Goal: Task Accomplishment & Management: Use online tool/utility

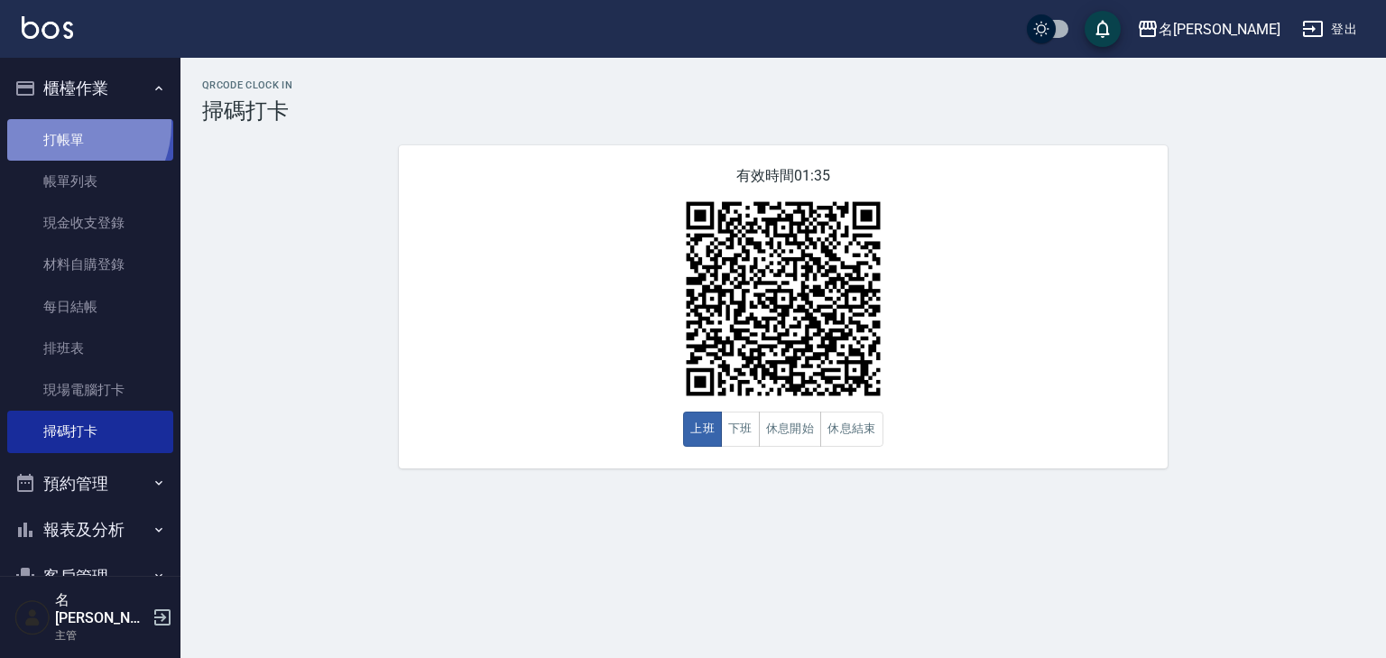
click at [65, 124] on link "打帳單" at bounding box center [90, 139] width 166 height 41
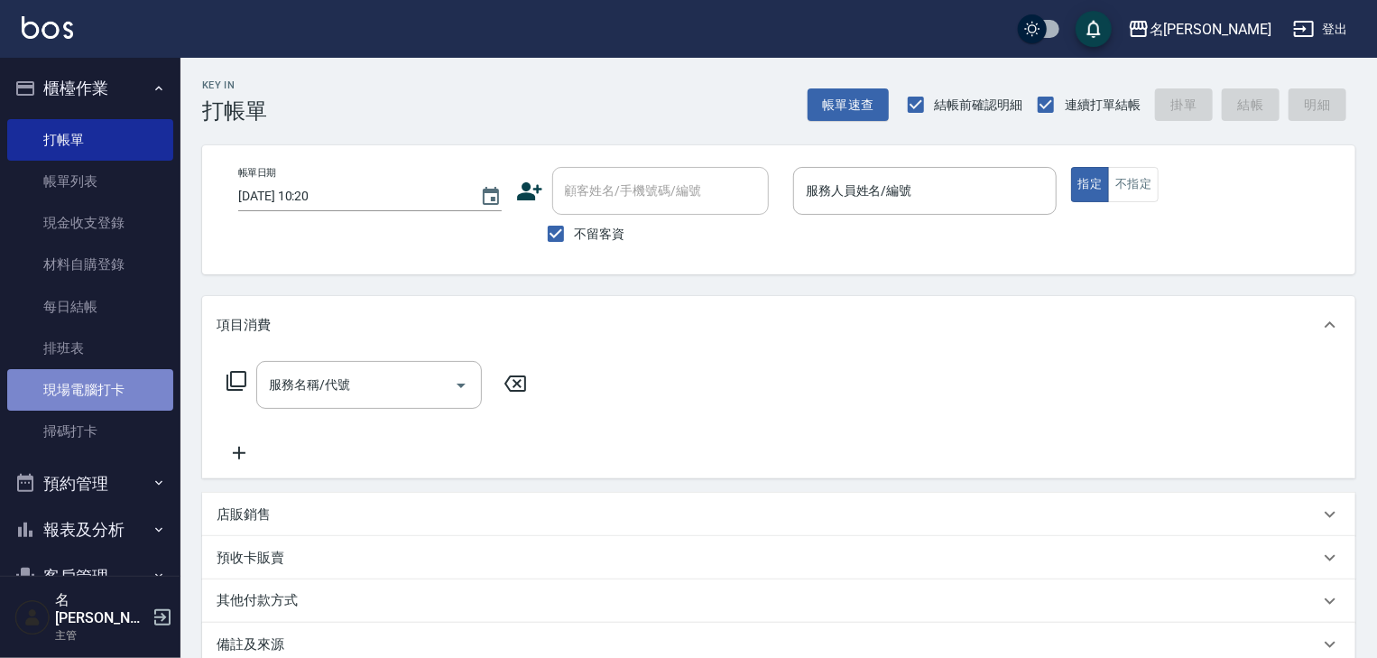
click at [109, 394] on link "現場電腦打卡" at bounding box center [90, 389] width 166 height 41
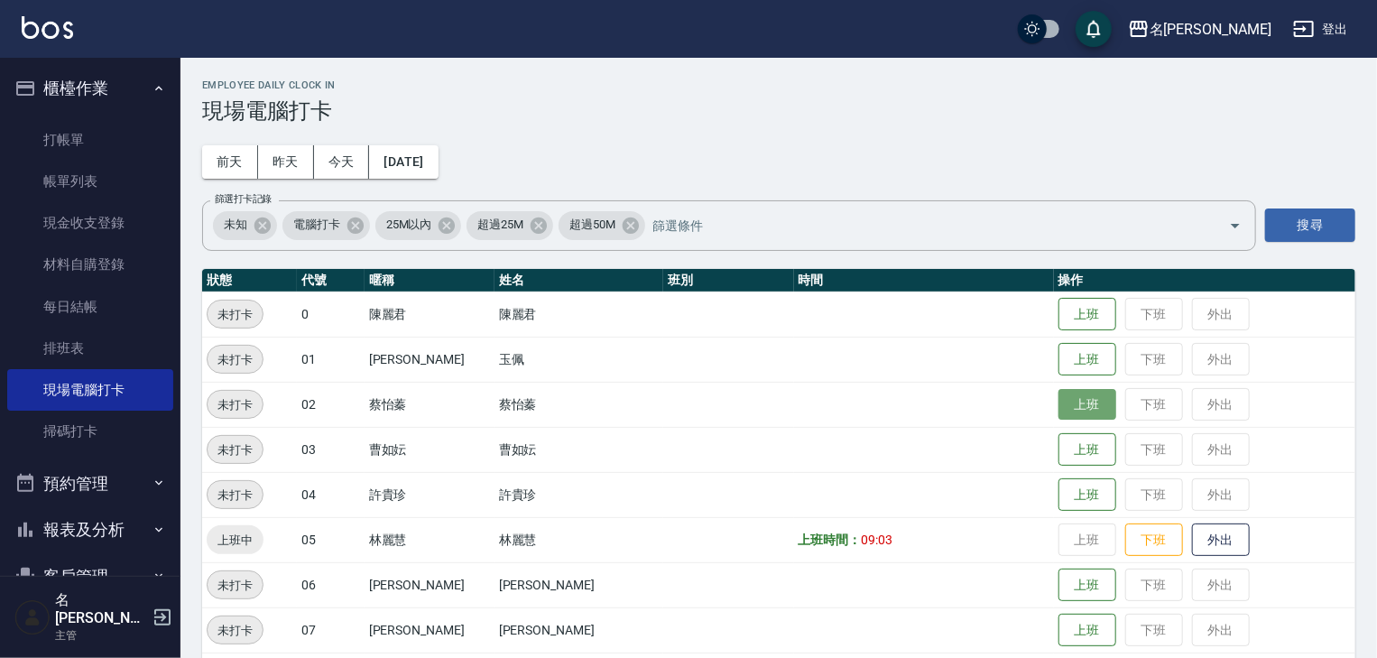
click at [1058, 411] on button "上班" at bounding box center [1087, 405] width 58 height 32
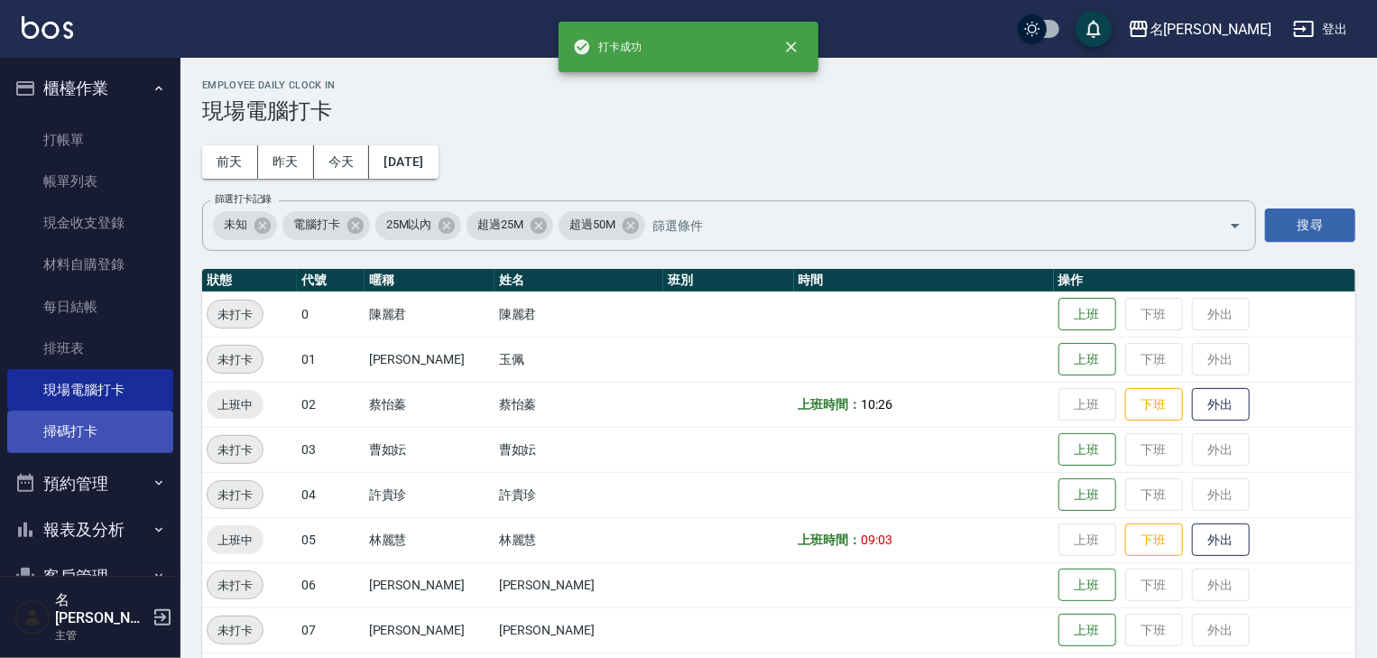
click at [66, 441] on link "掃碼打卡" at bounding box center [90, 430] width 166 height 41
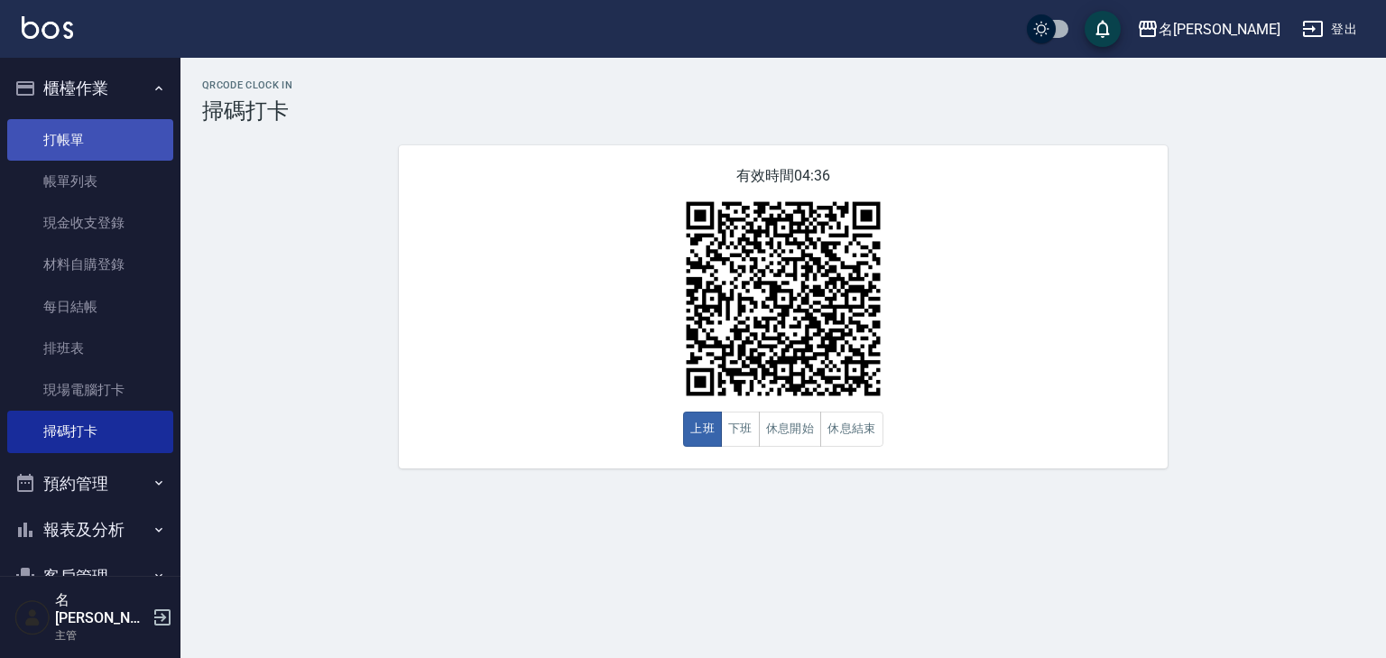
click at [109, 137] on link "打帳單" at bounding box center [90, 139] width 166 height 41
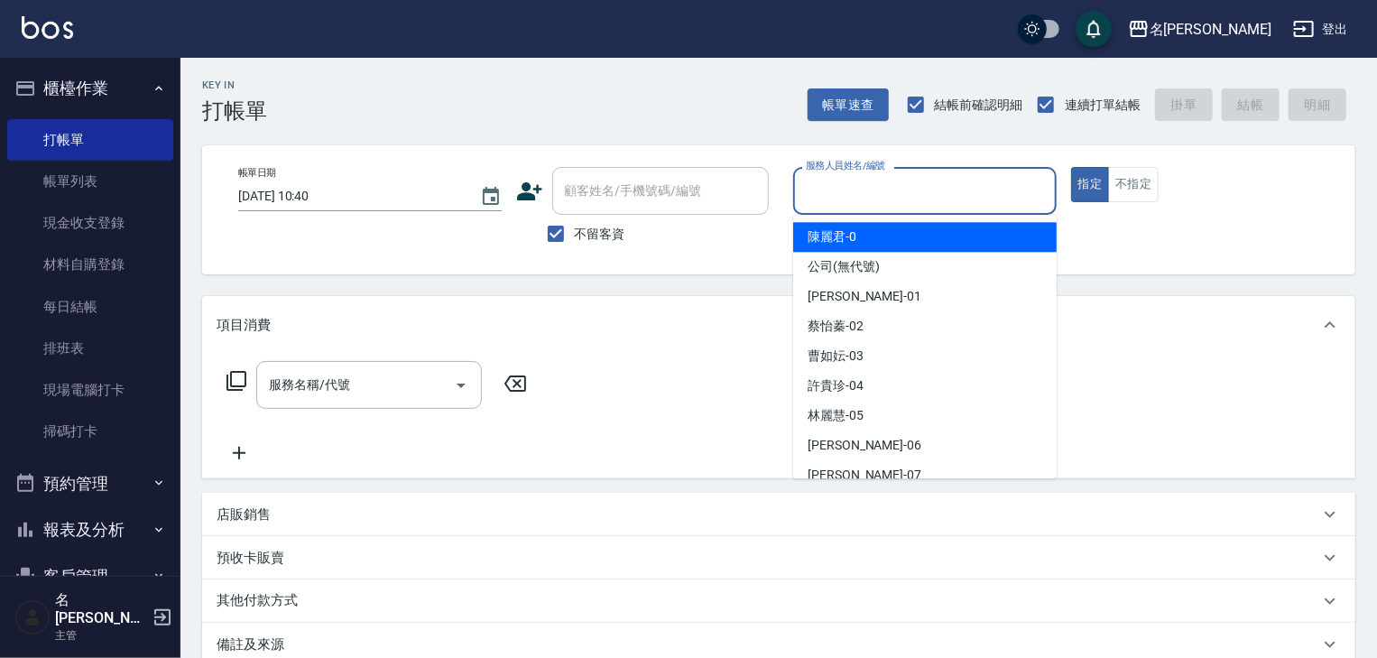
click at [923, 202] on input "服務人員姓名/編號" at bounding box center [924, 191] width 247 height 32
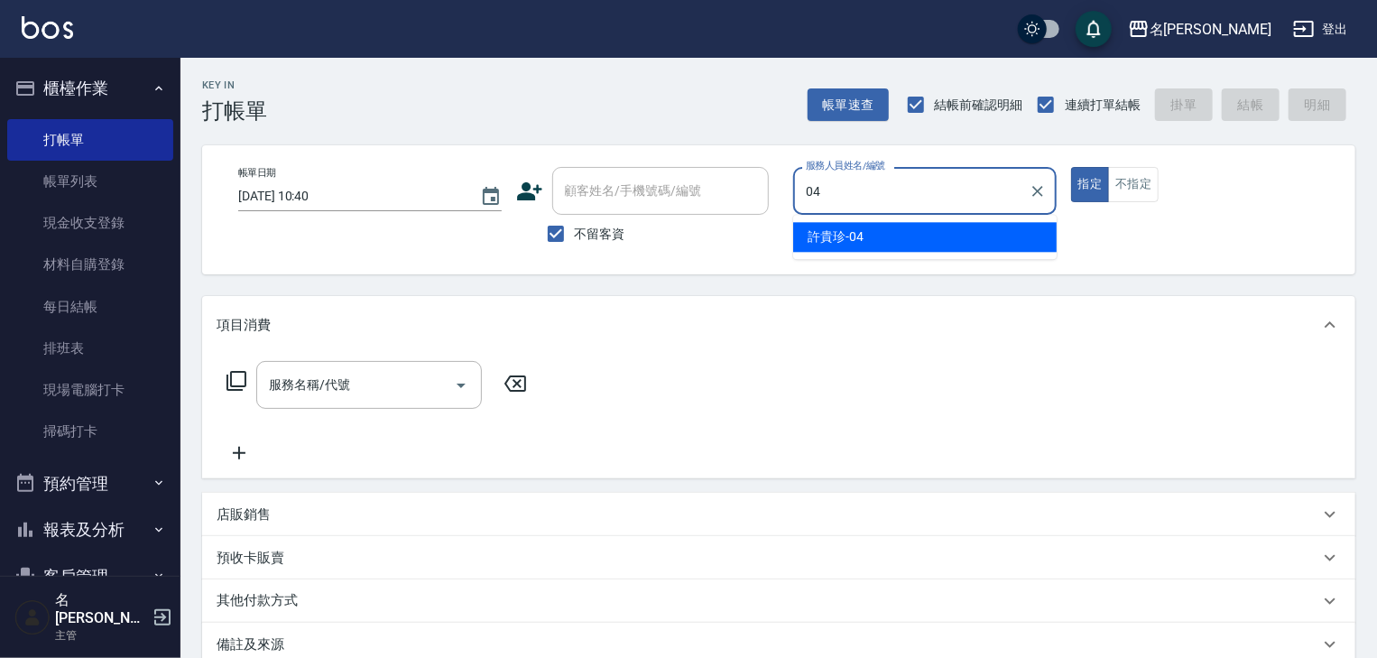
click at [815, 245] on span "[PERSON_NAME]-04" at bounding box center [835, 236] width 56 height 19
type input "[PERSON_NAME]-04"
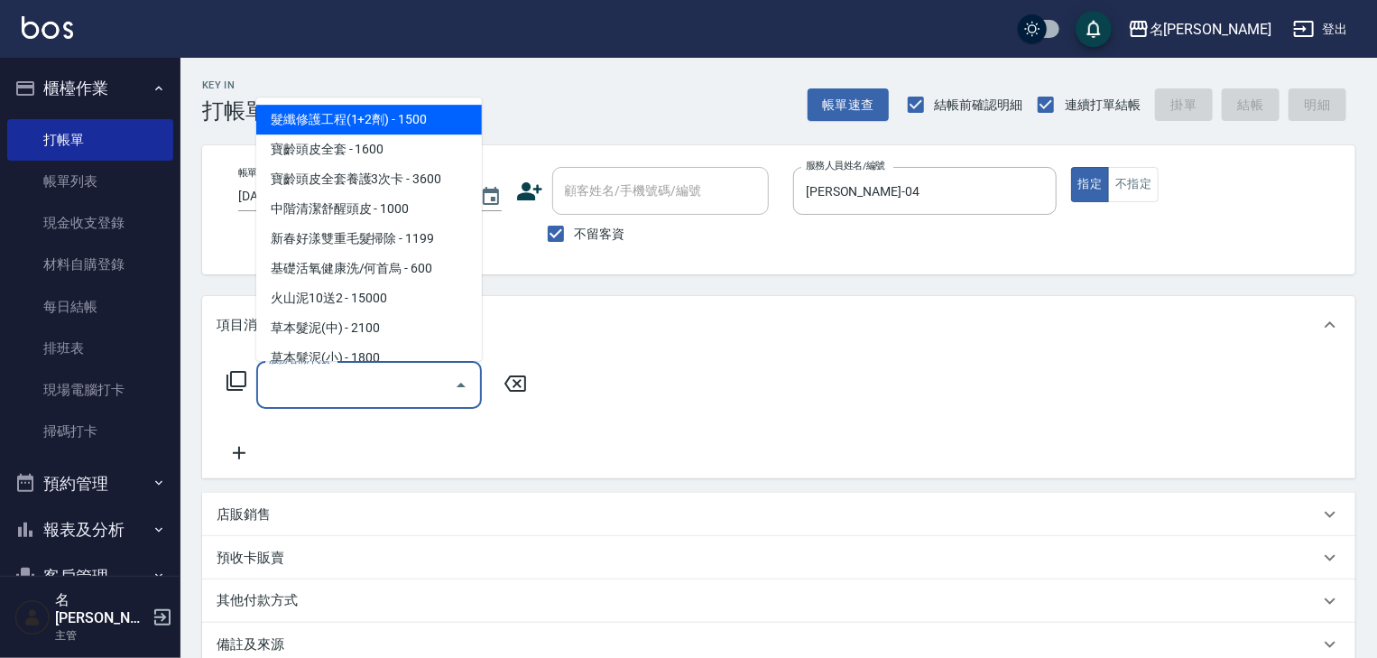
click at [395, 400] on input "服務名稱/代號" at bounding box center [355, 385] width 182 height 32
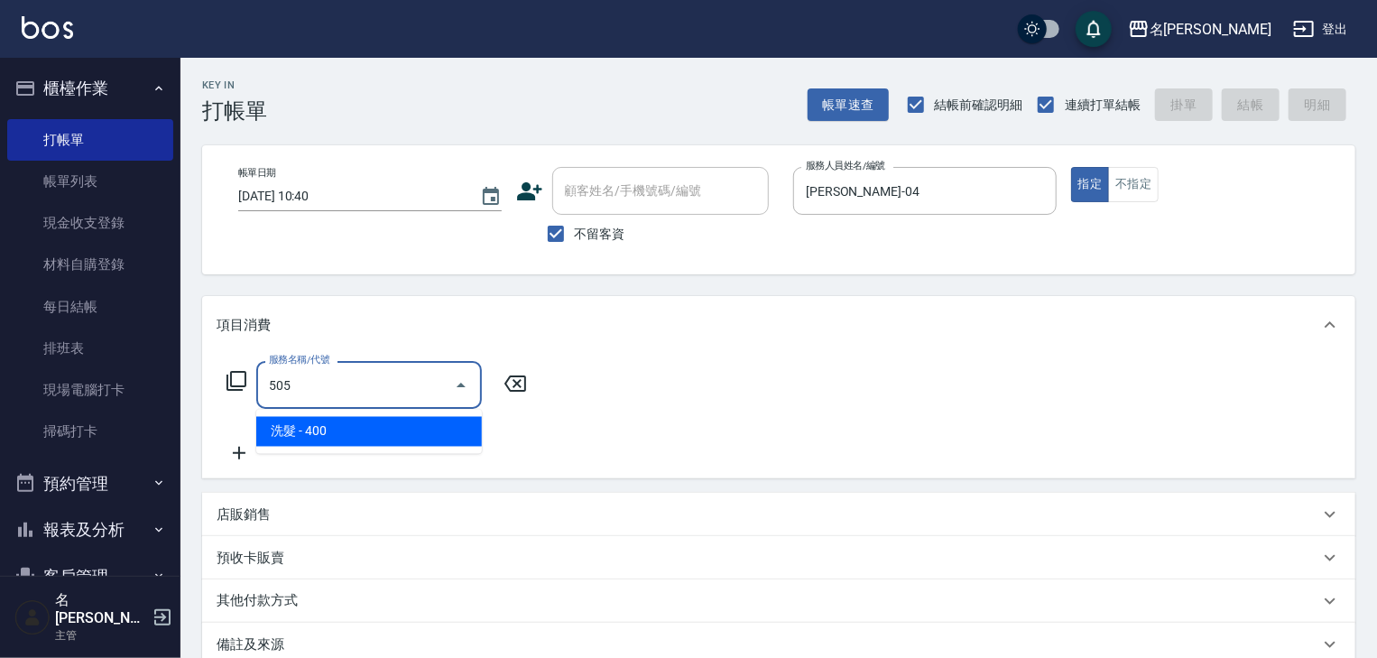
click at [428, 419] on span "洗髮 - 400" at bounding box center [369, 432] width 226 height 30
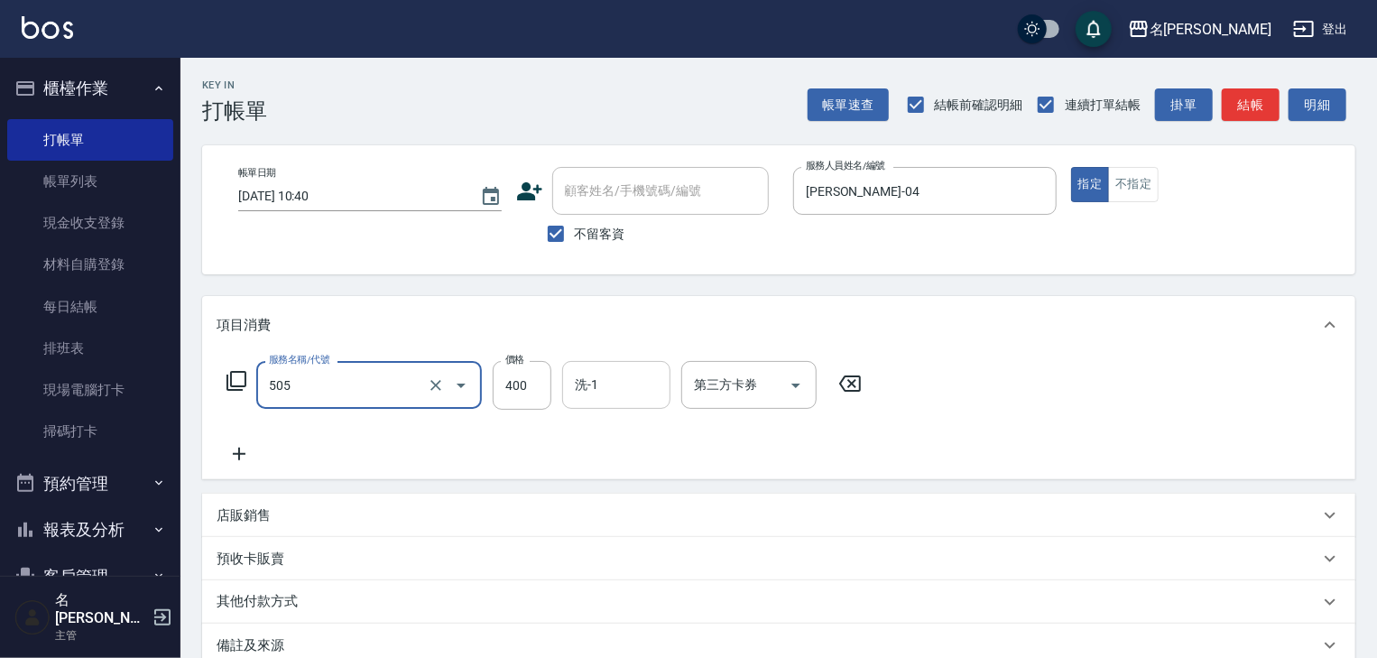
type input "洗髮(505)"
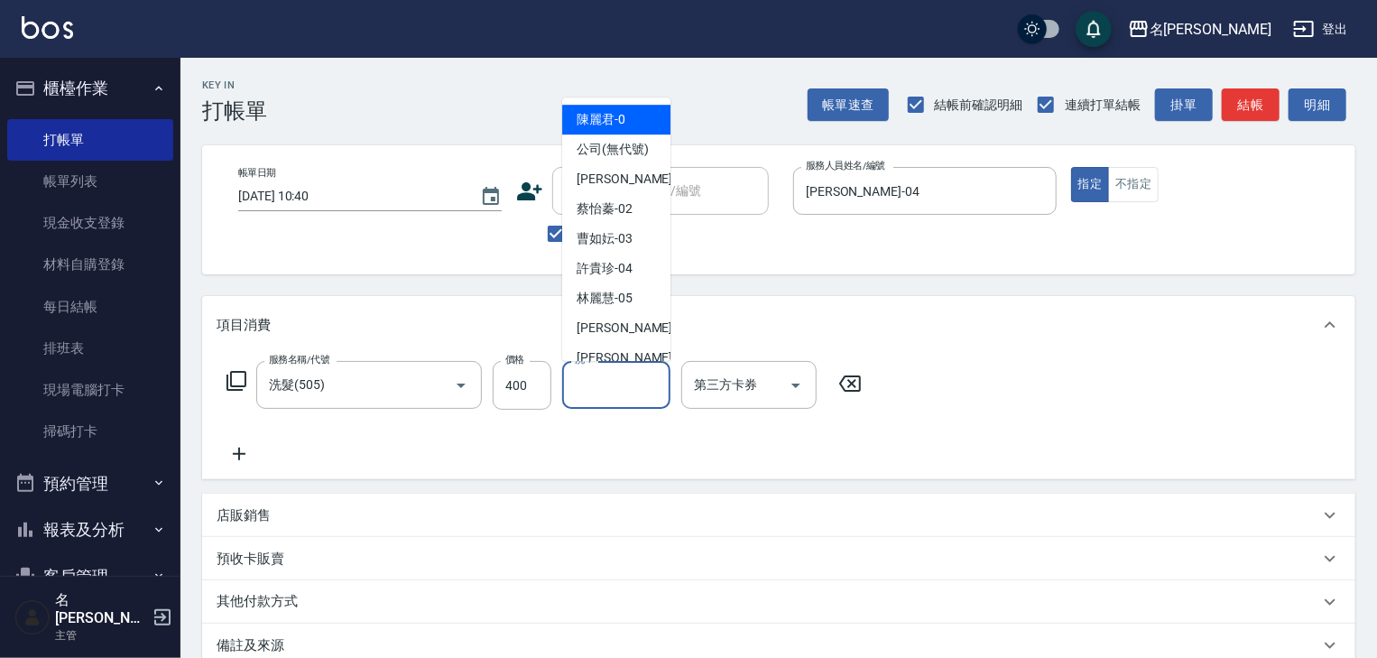
click at [617, 377] on input "洗-1" at bounding box center [616, 385] width 92 height 32
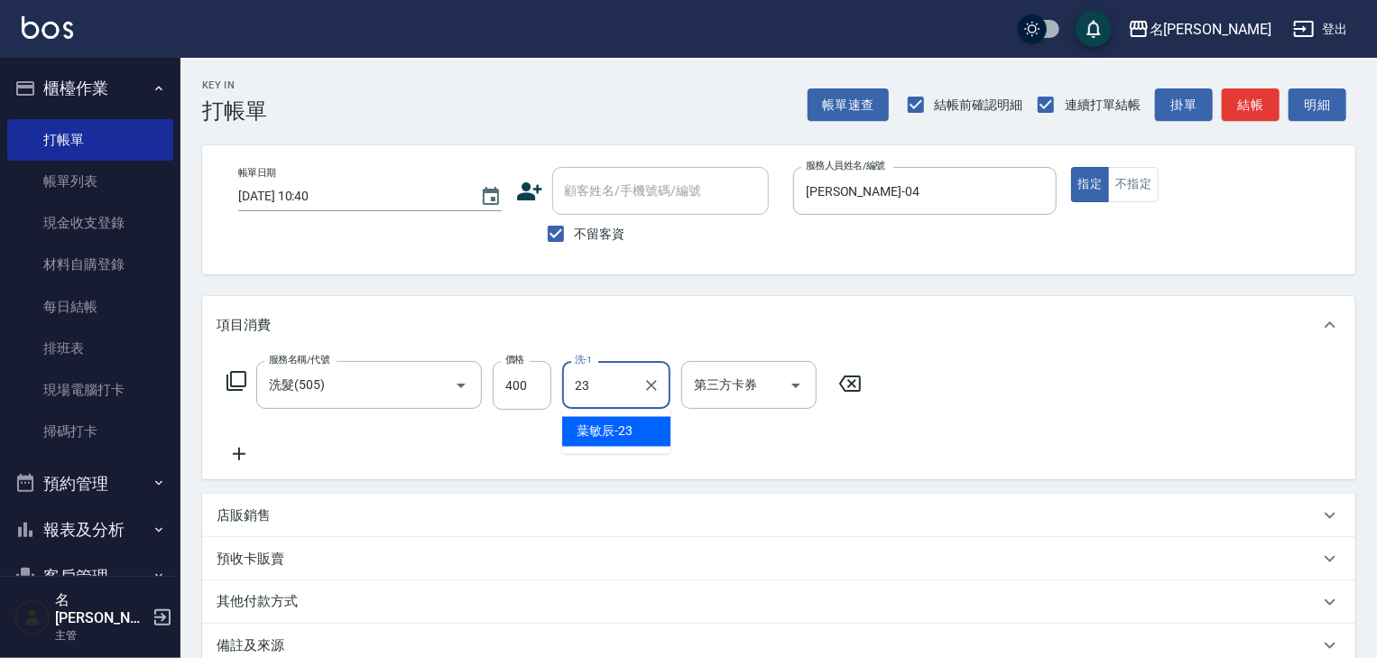
click at [654, 429] on div "葉敏辰 -23" at bounding box center [616, 432] width 108 height 30
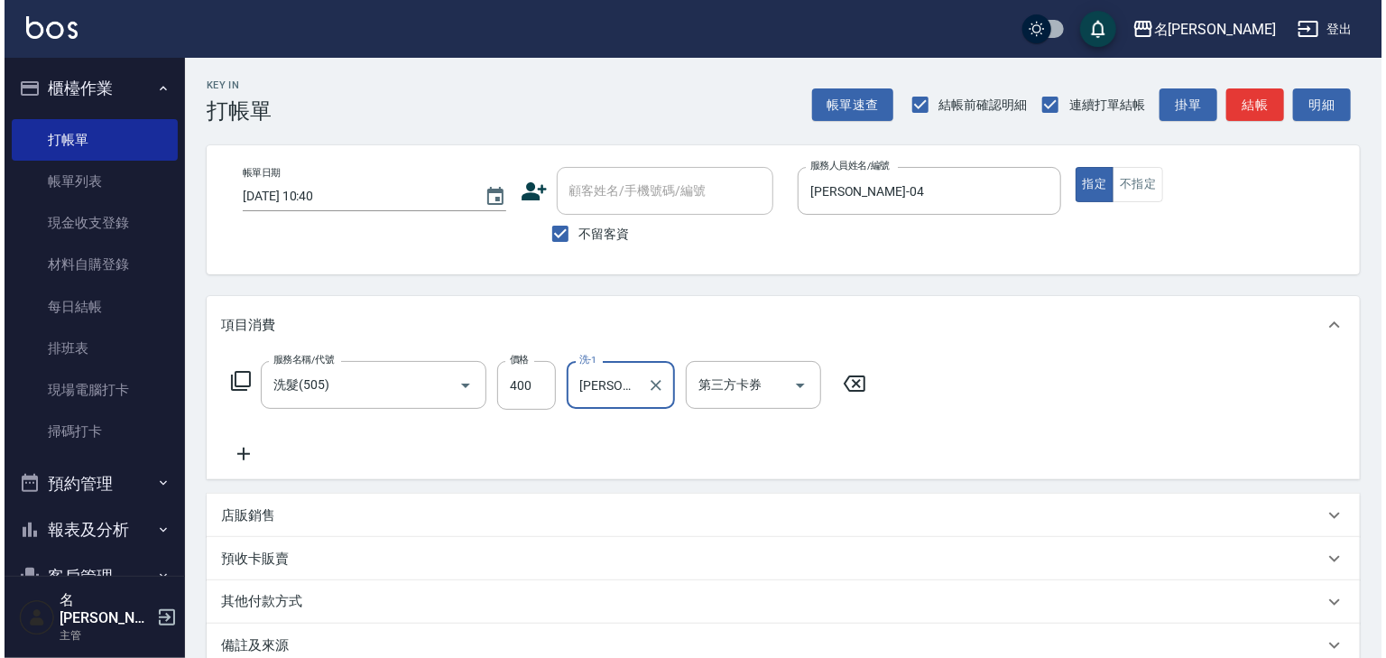
scroll to position [211, 0]
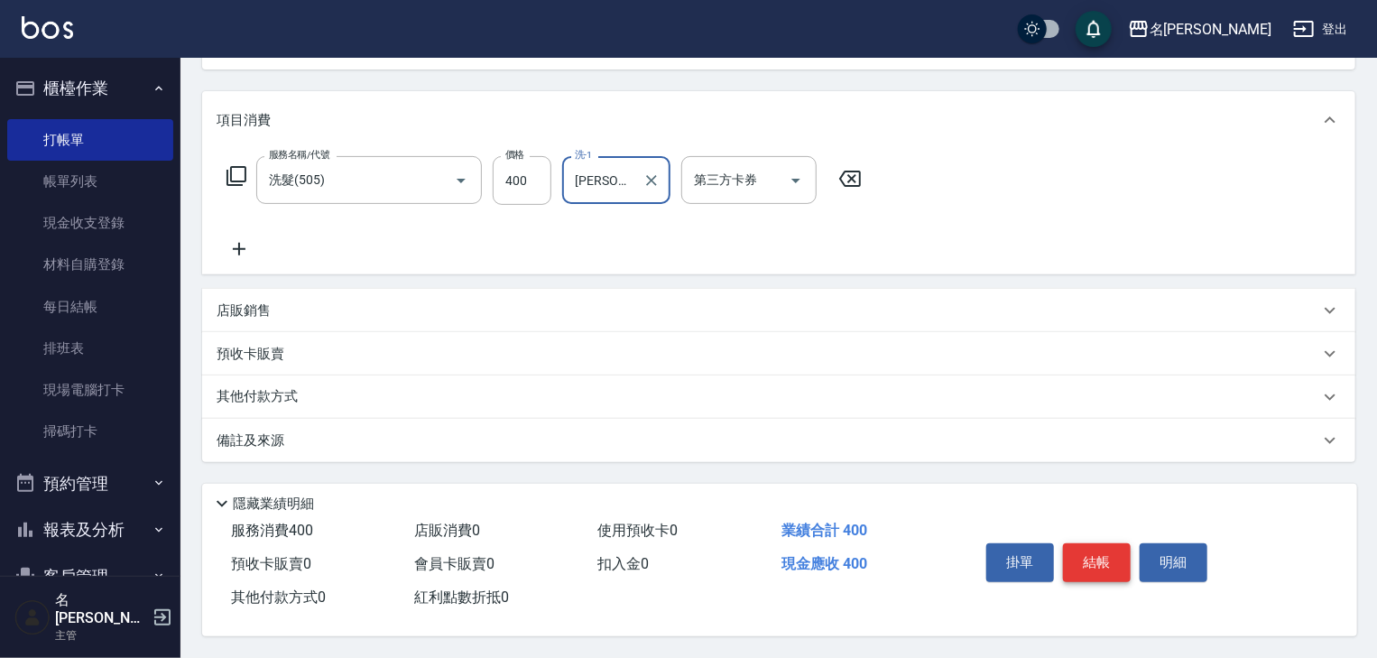
type input "葉敏辰-23"
click at [1100, 543] on button "結帳" at bounding box center [1097, 562] width 68 height 38
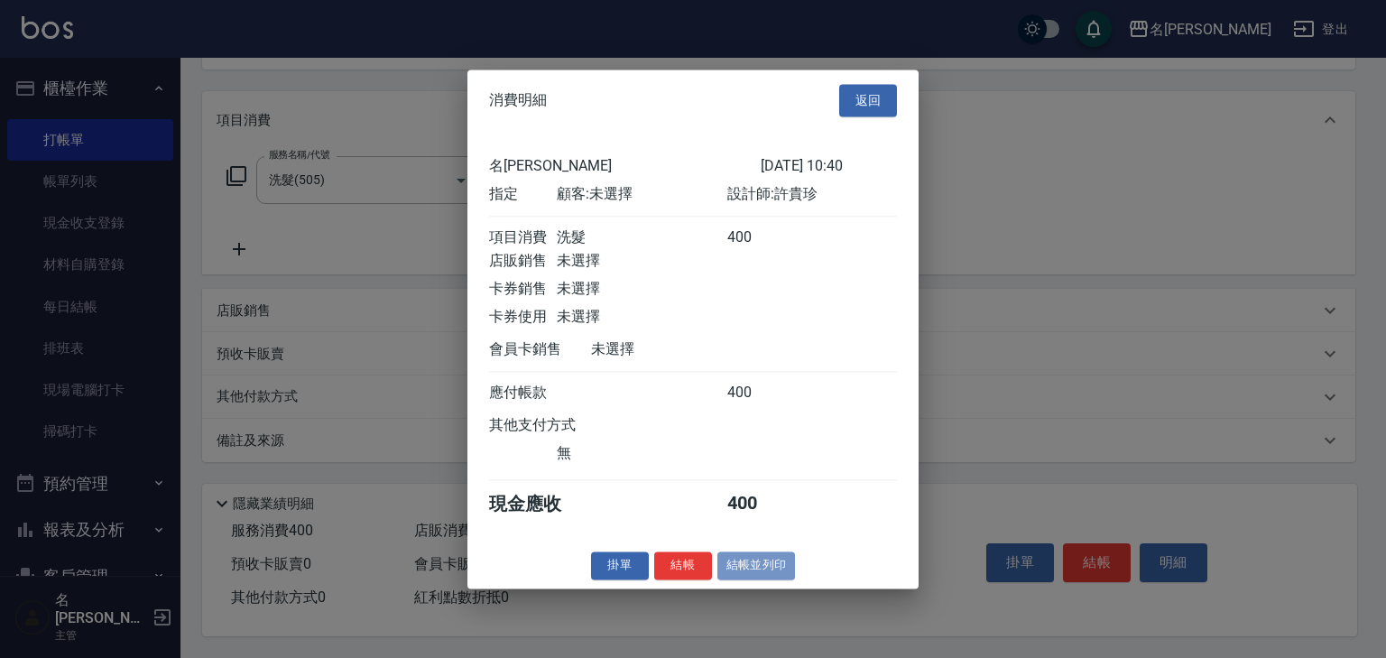
click at [769, 579] on button "結帳並列印" at bounding box center [756, 565] width 78 height 28
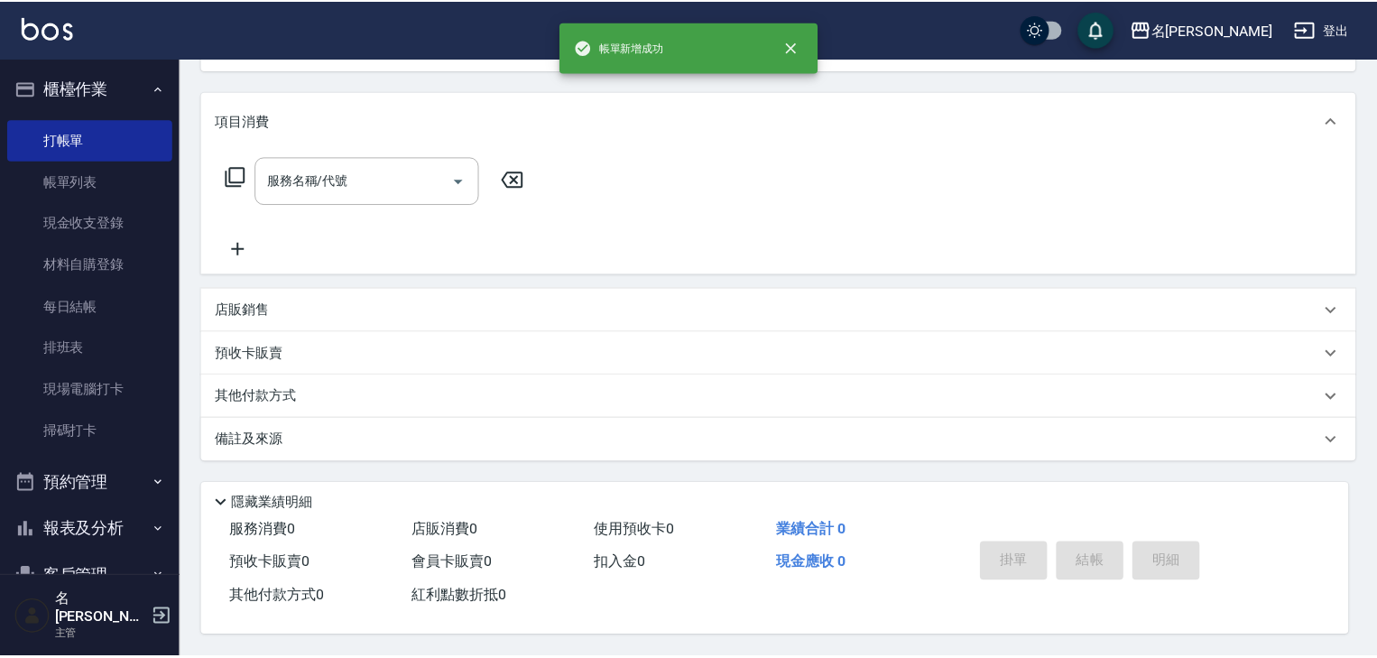
scroll to position [0, 0]
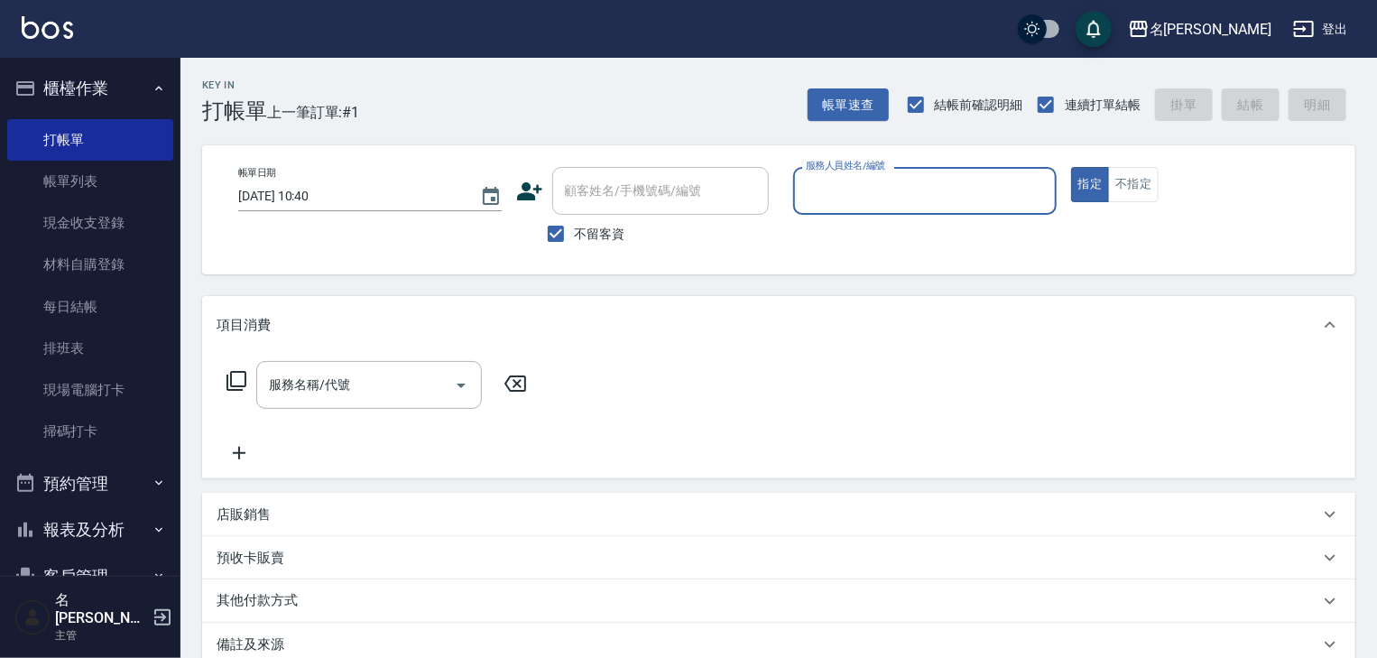
click at [925, 192] on input "服務人員姓名/編號" at bounding box center [924, 191] width 247 height 32
click at [878, 240] on div "曹如妘 -03" at bounding box center [924, 237] width 263 height 30
type input "曹如妘-03"
click at [380, 375] on input "服務名稱/代號" at bounding box center [355, 385] width 182 height 32
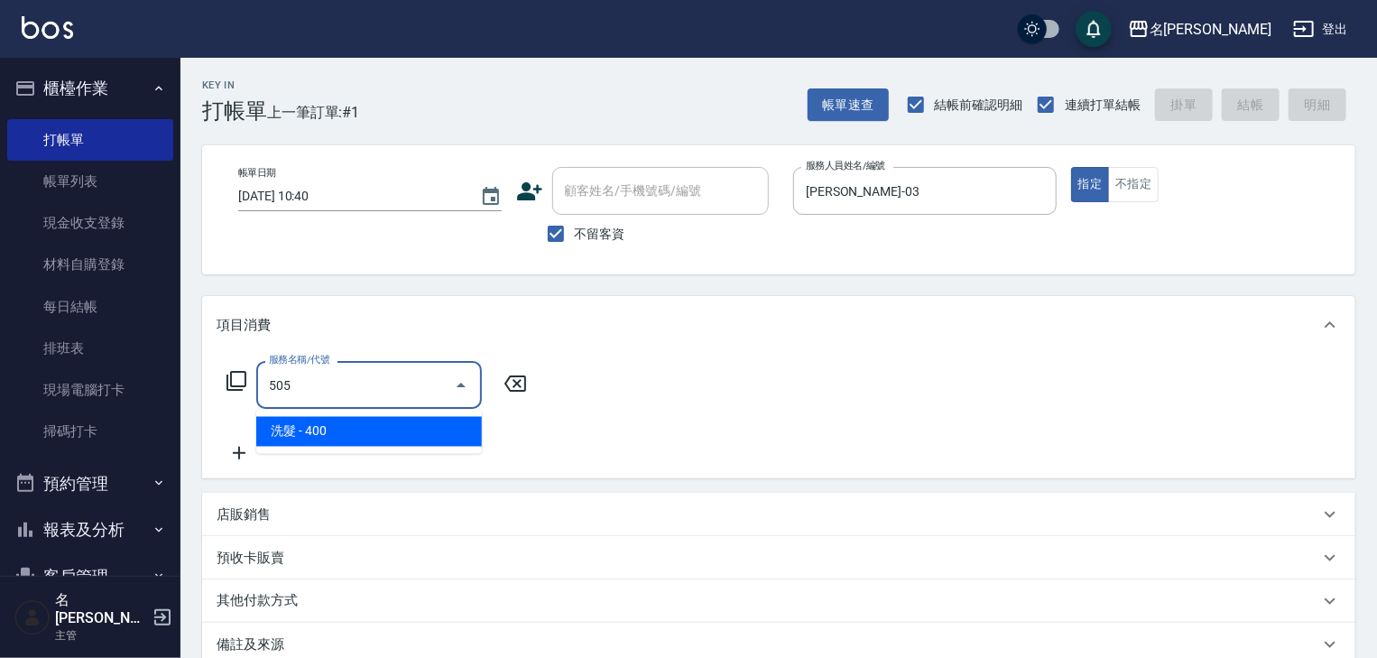
click at [390, 429] on span "洗髮 - 400" at bounding box center [369, 432] width 226 height 30
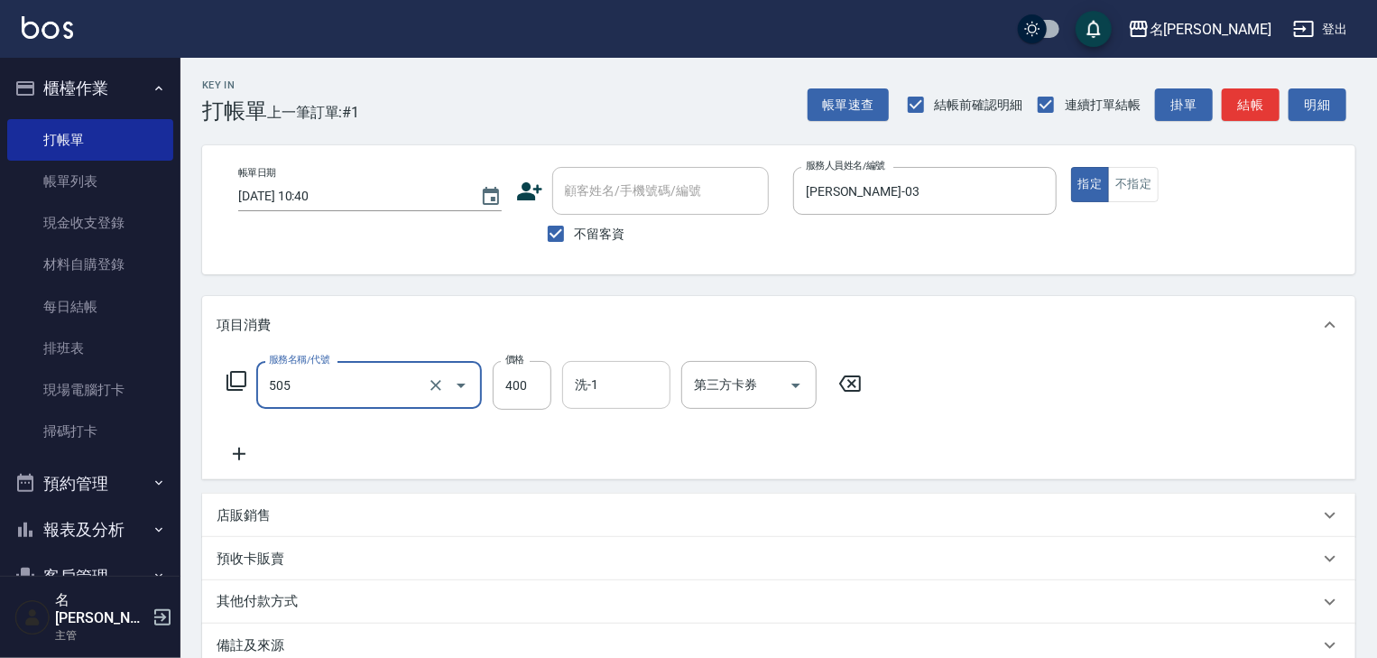
type input "洗髮(505)"
click at [638, 376] on input "洗-1" at bounding box center [616, 385] width 92 height 32
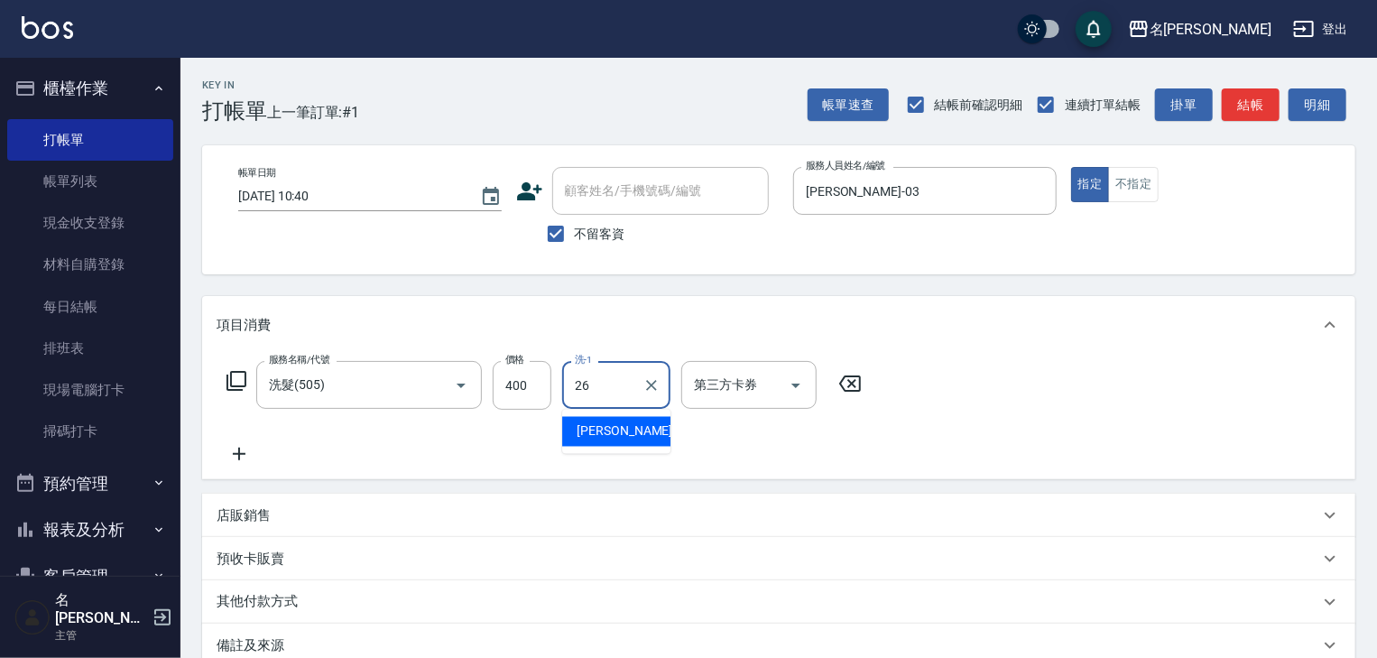
click at [612, 438] on span "方羿筑 -26" at bounding box center [633, 431] width 114 height 19
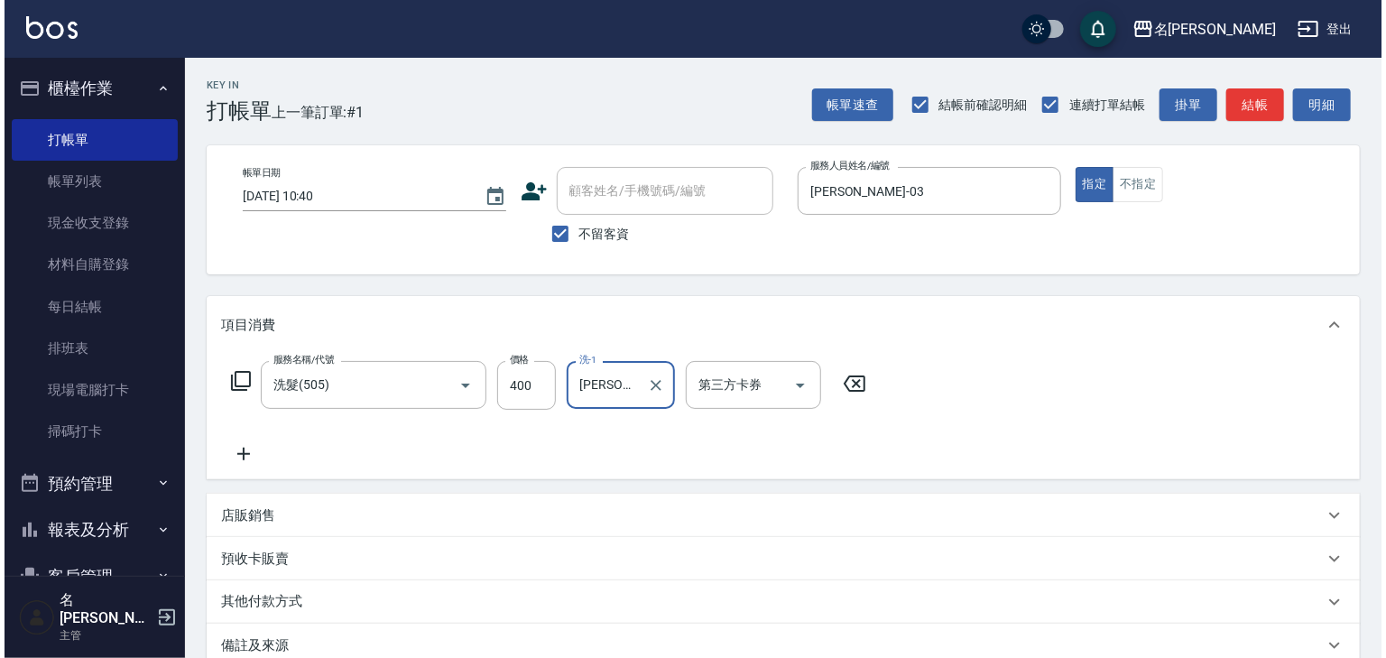
scroll to position [211, 0]
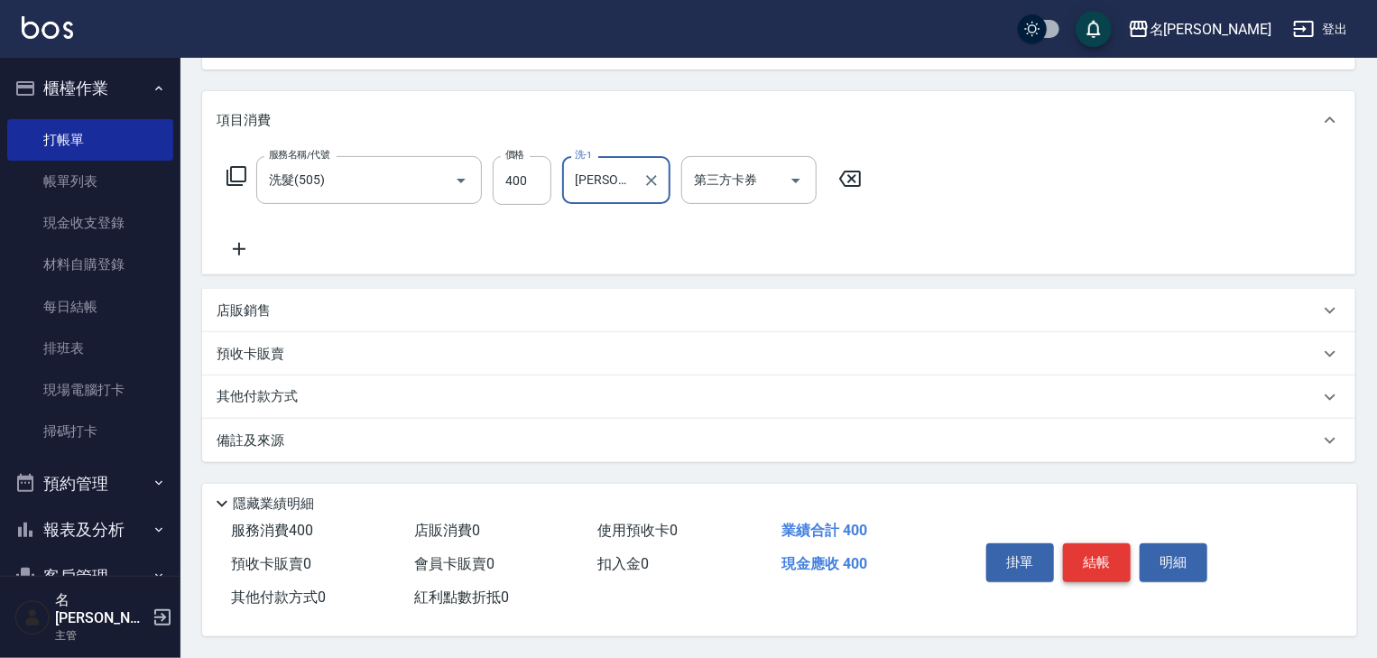
type input "方羿筑-26"
click at [1115, 565] on button "結帳" at bounding box center [1097, 562] width 68 height 38
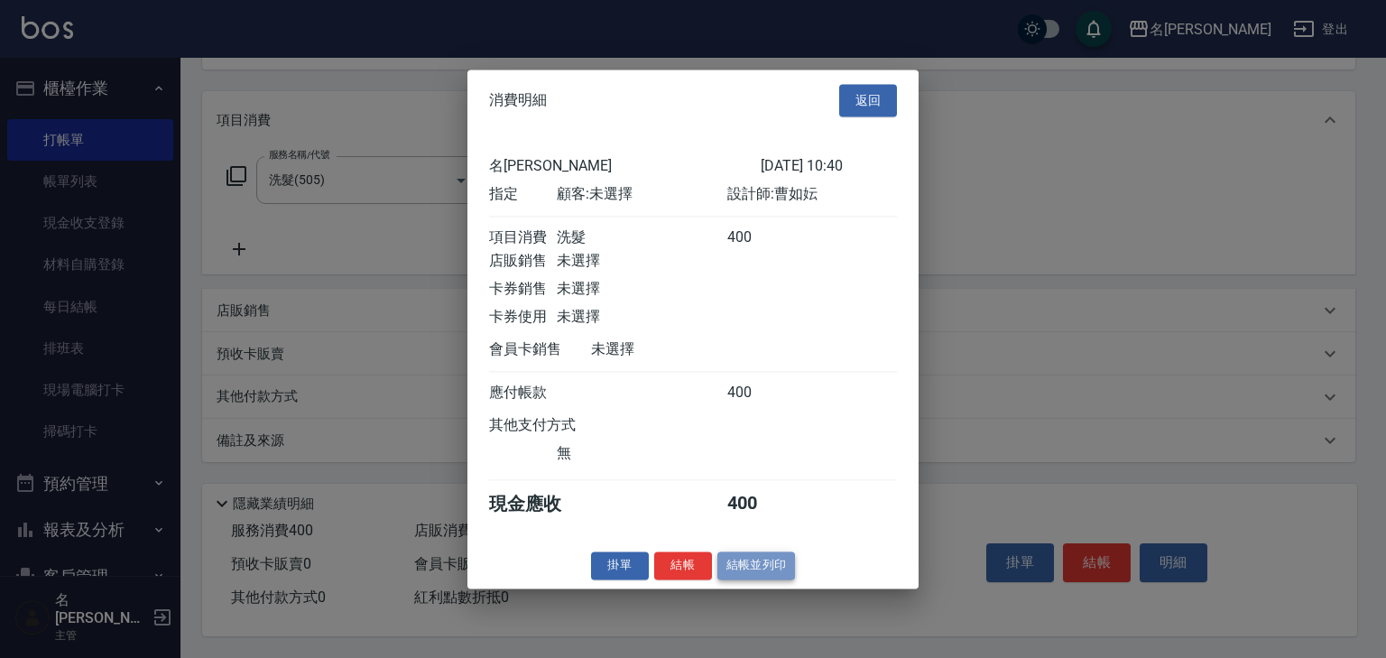
click at [762, 576] on button "結帳並列印" at bounding box center [756, 565] width 78 height 28
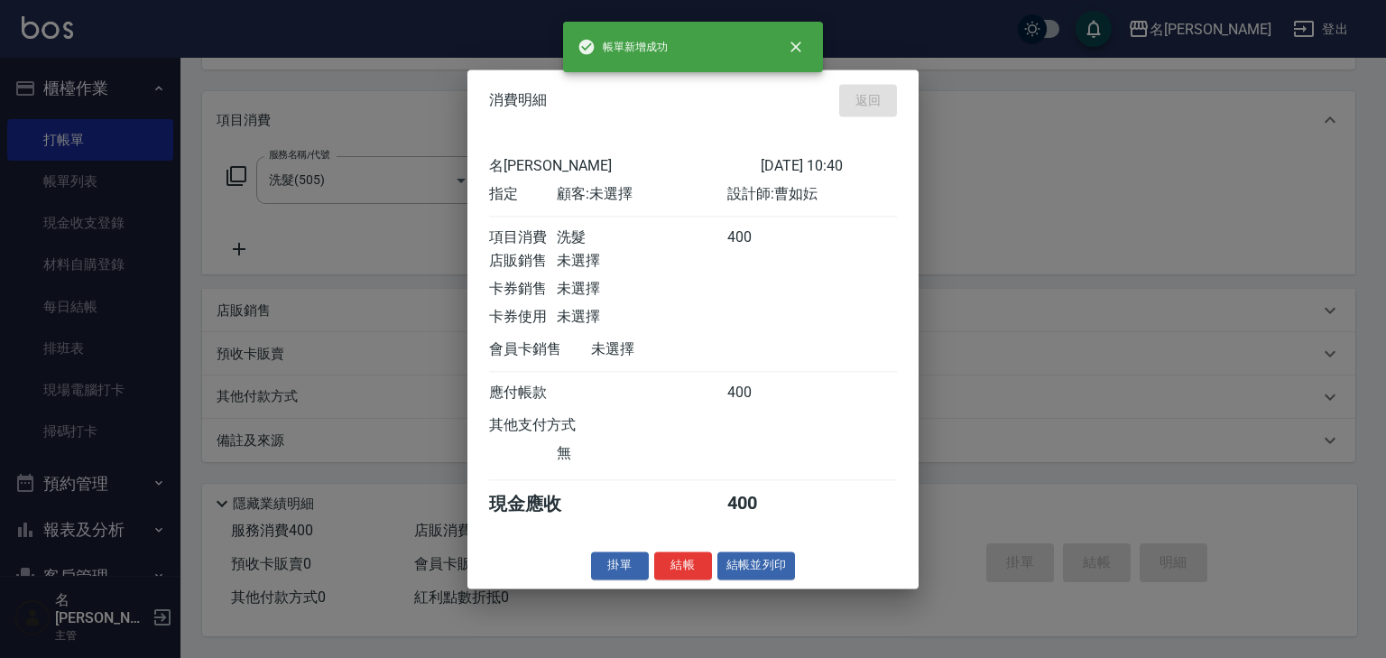
type input "2025/09/11 10:41"
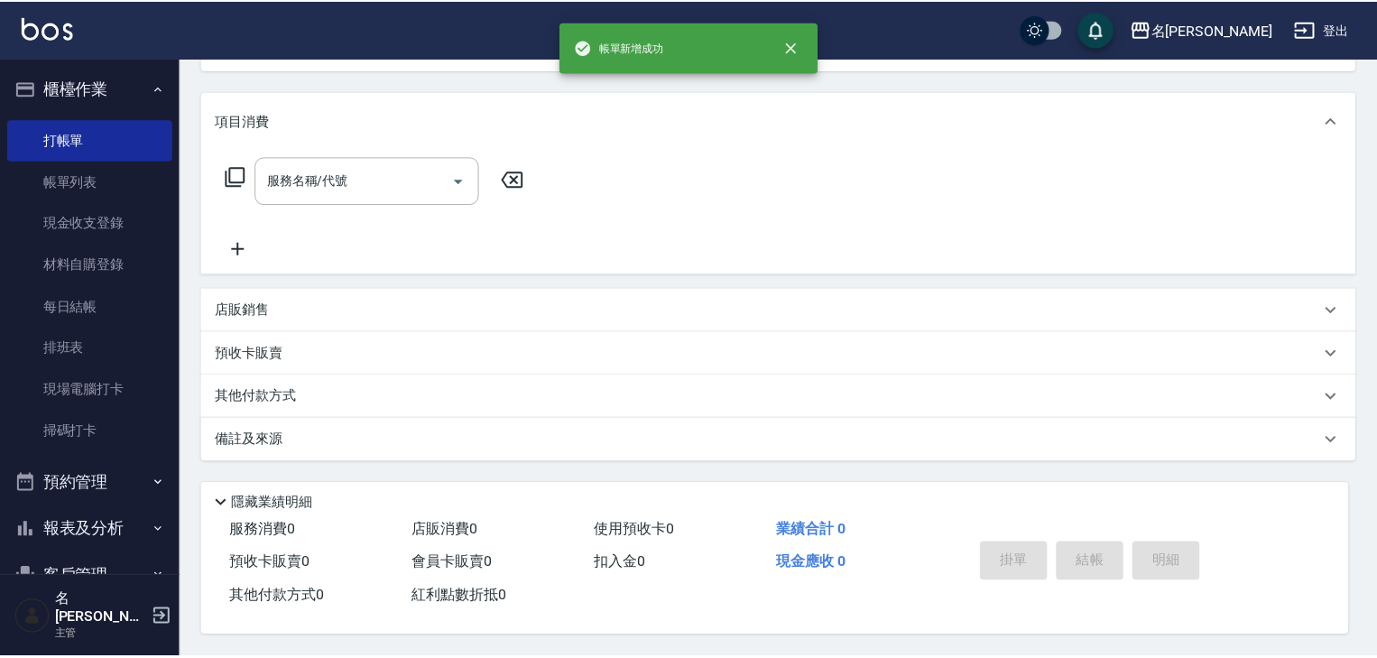
scroll to position [0, 0]
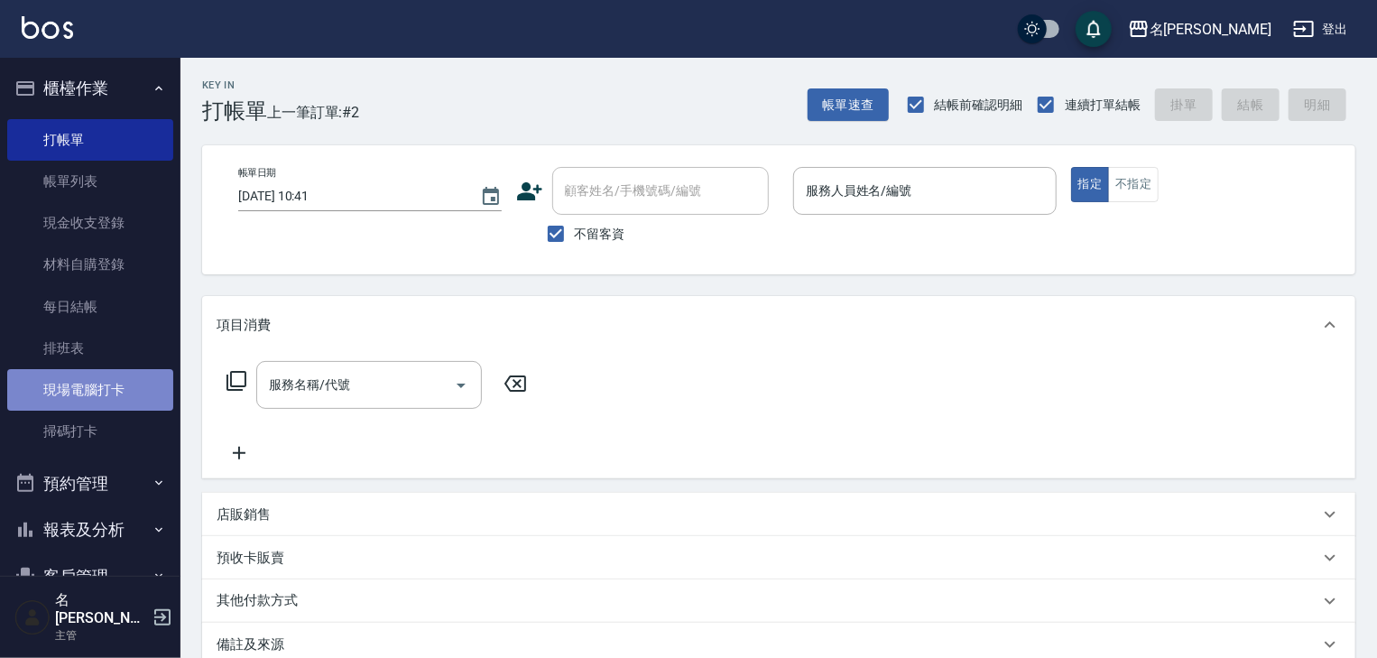
click at [138, 389] on link "現場電腦打卡" at bounding box center [90, 389] width 166 height 41
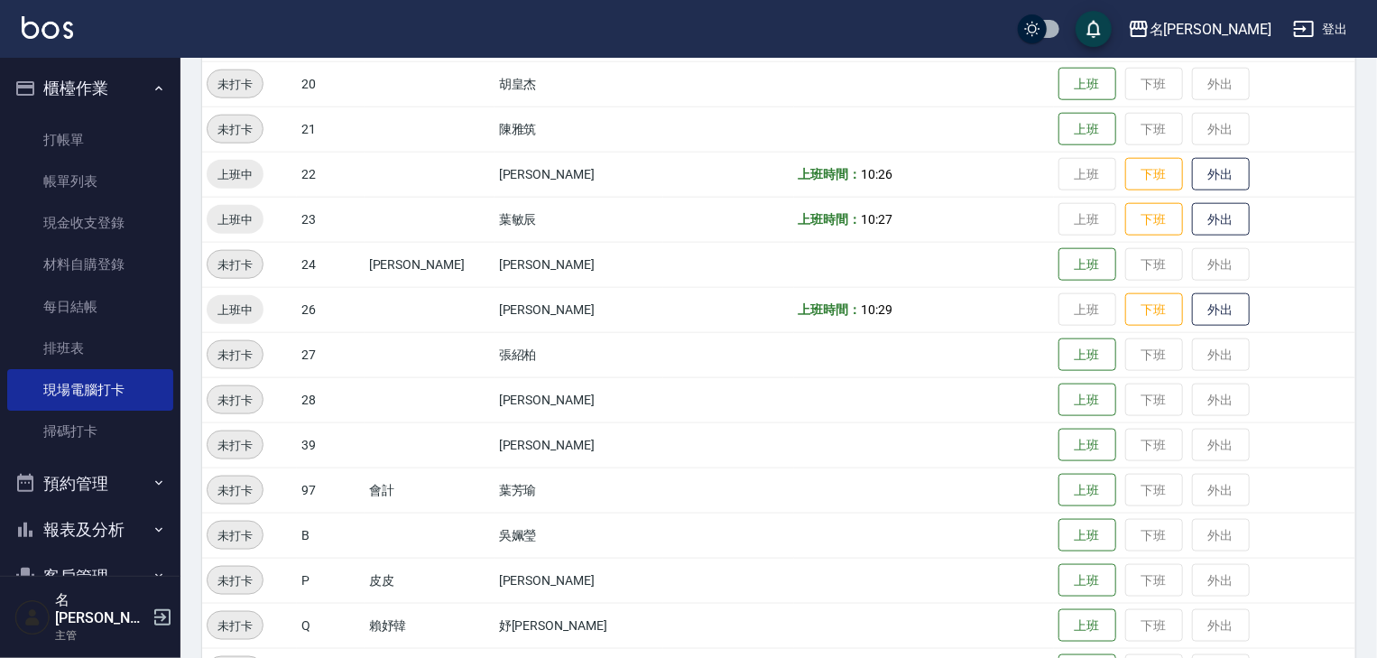
scroll to position [1144, 0]
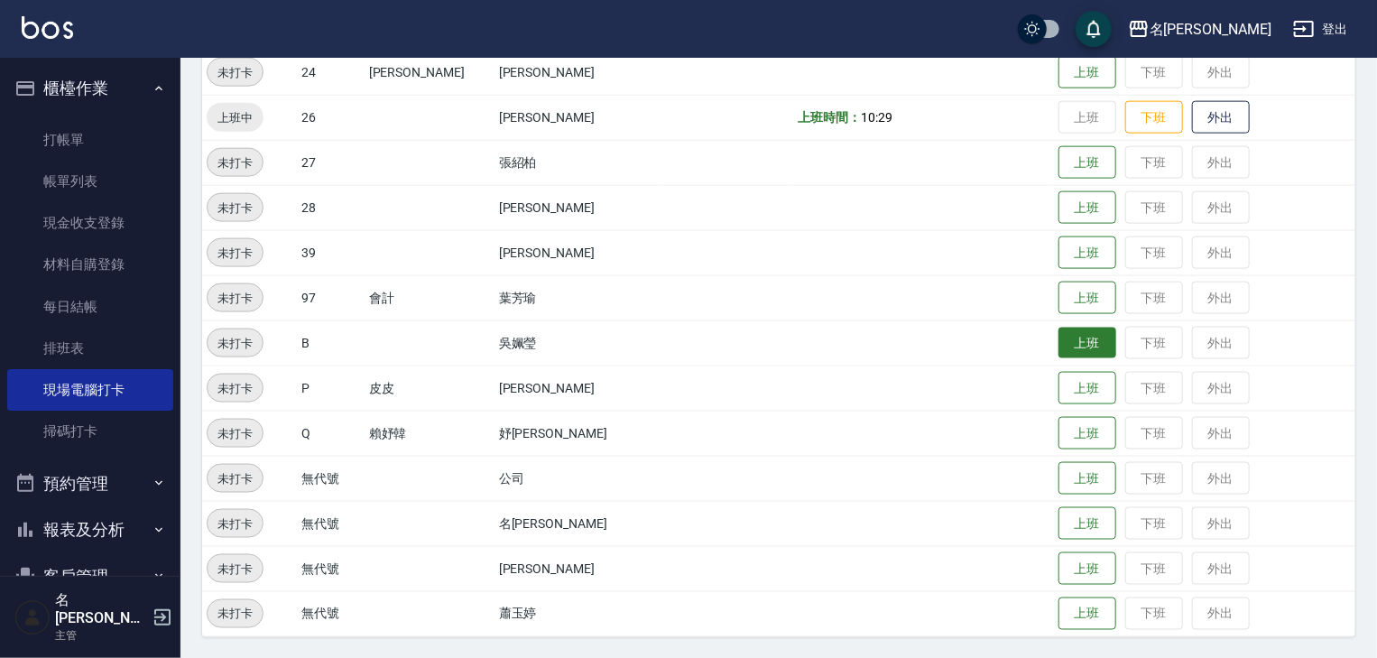
click at [1065, 339] on button "上班" at bounding box center [1087, 343] width 58 height 32
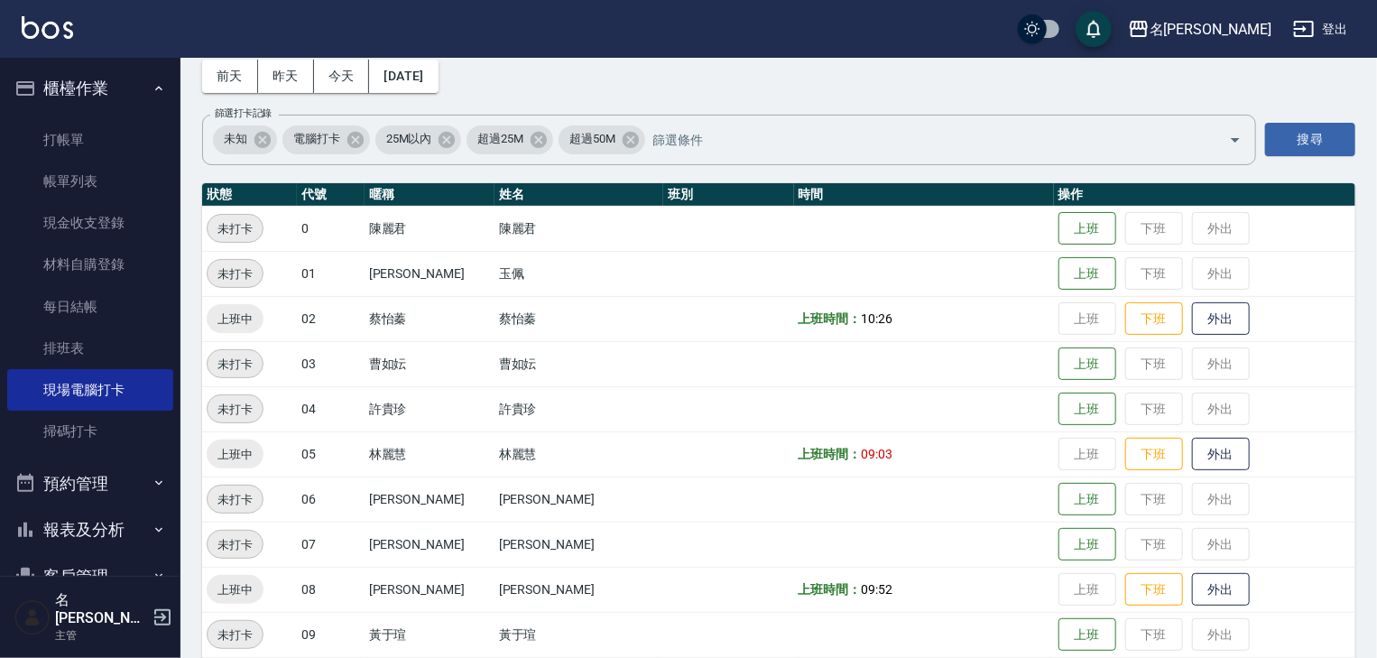
scroll to position [0, 0]
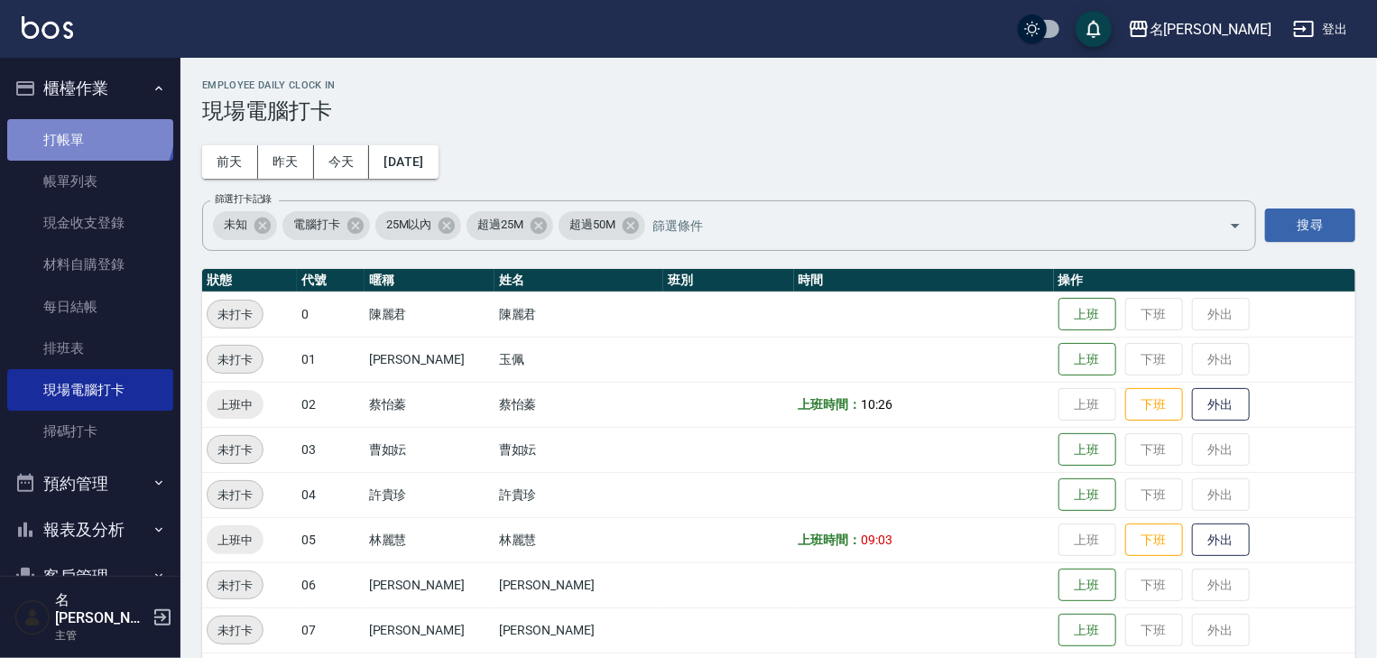
click at [88, 128] on link "打帳單" at bounding box center [90, 139] width 166 height 41
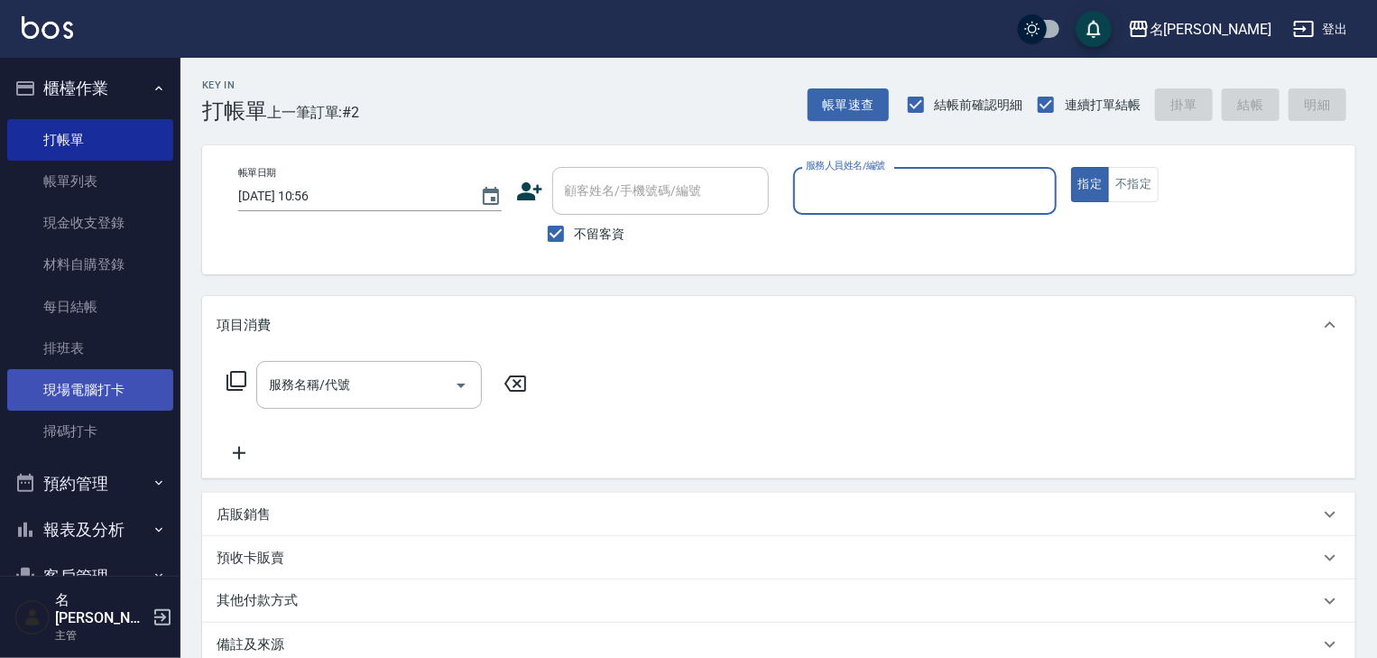
click at [103, 397] on link "現場電腦打卡" at bounding box center [90, 389] width 166 height 41
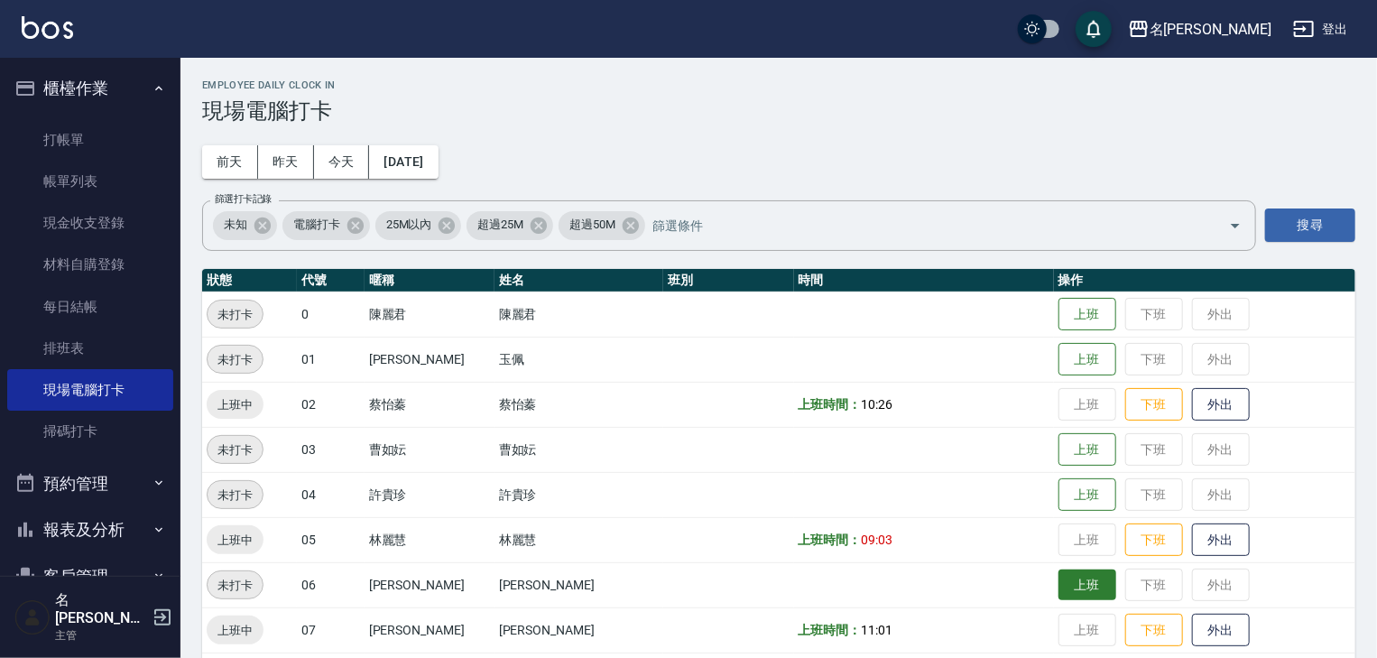
click at [1068, 585] on button "上班" at bounding box center [1087, 585] width 58 height 32
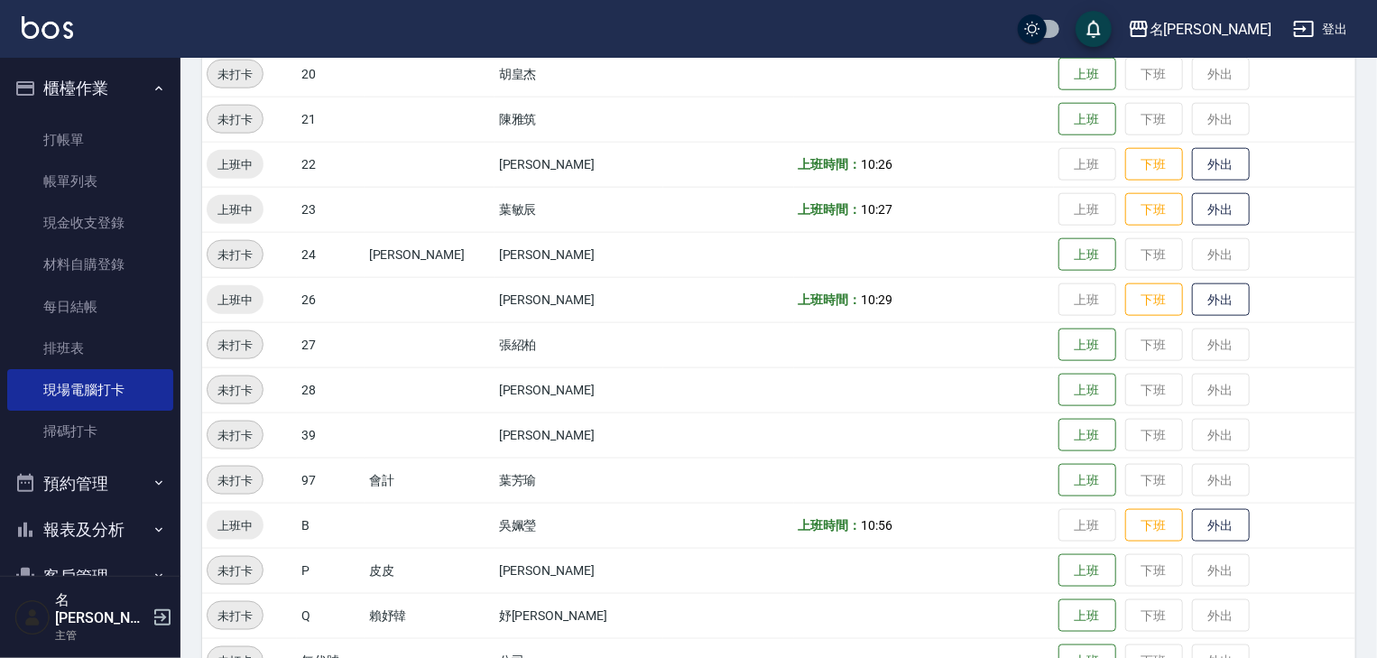
scroll to position [1144, 0]
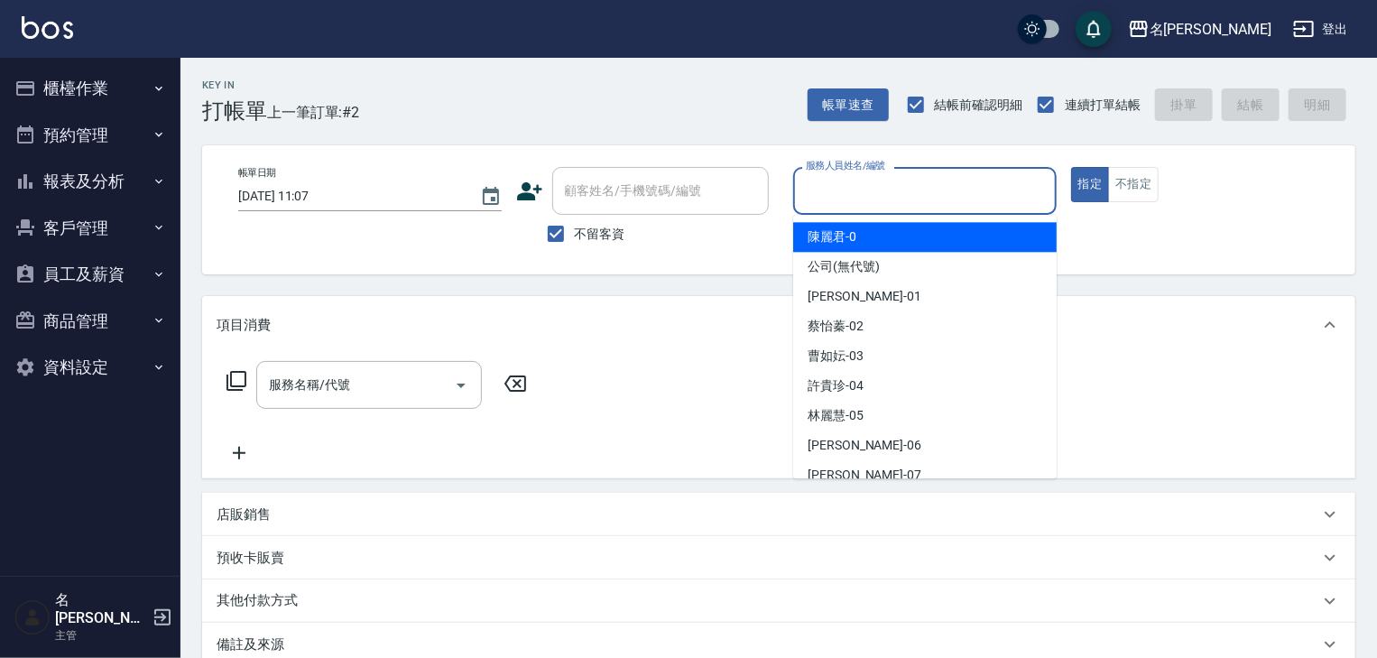
click at [826, 195] on input "服務人員姓名/編號" at bounding box center [924, 191] width 247 height 32
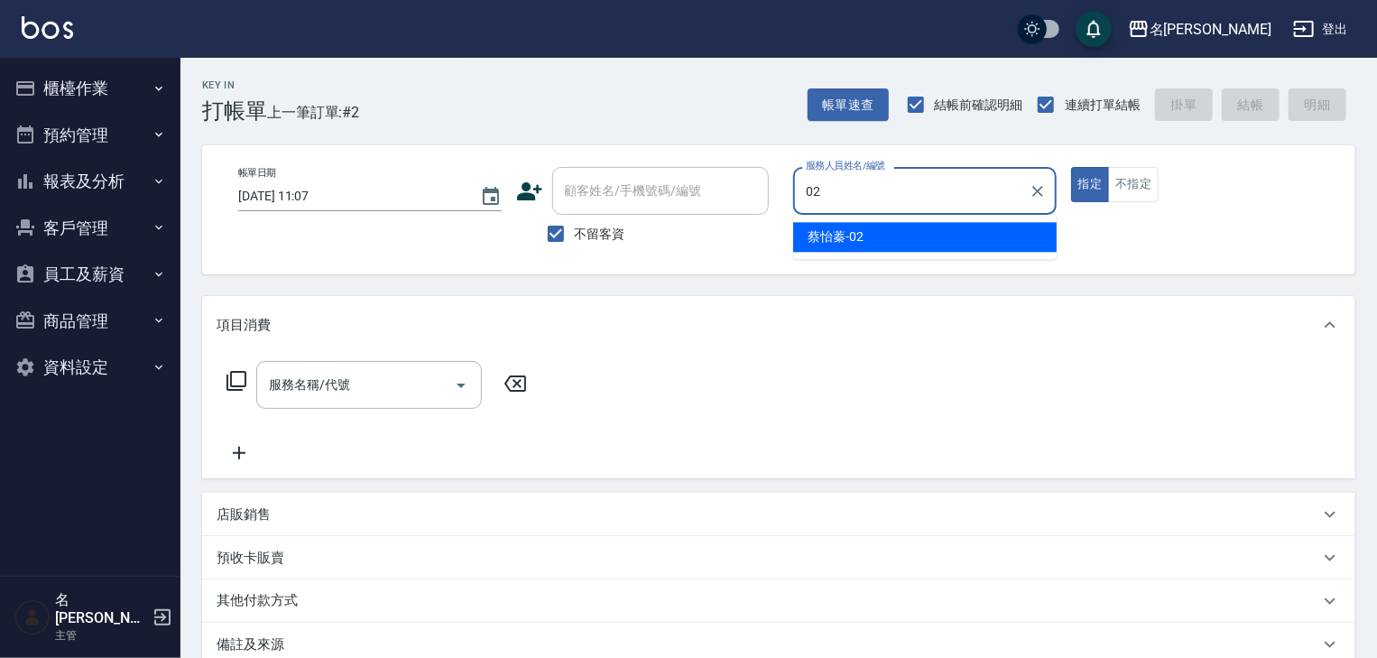
click at [819, 226] on div "[PERSON_NAME]-02" at bounding box center [924, 237] width 263 height 30
type input "[PERSON_NAME]-02"
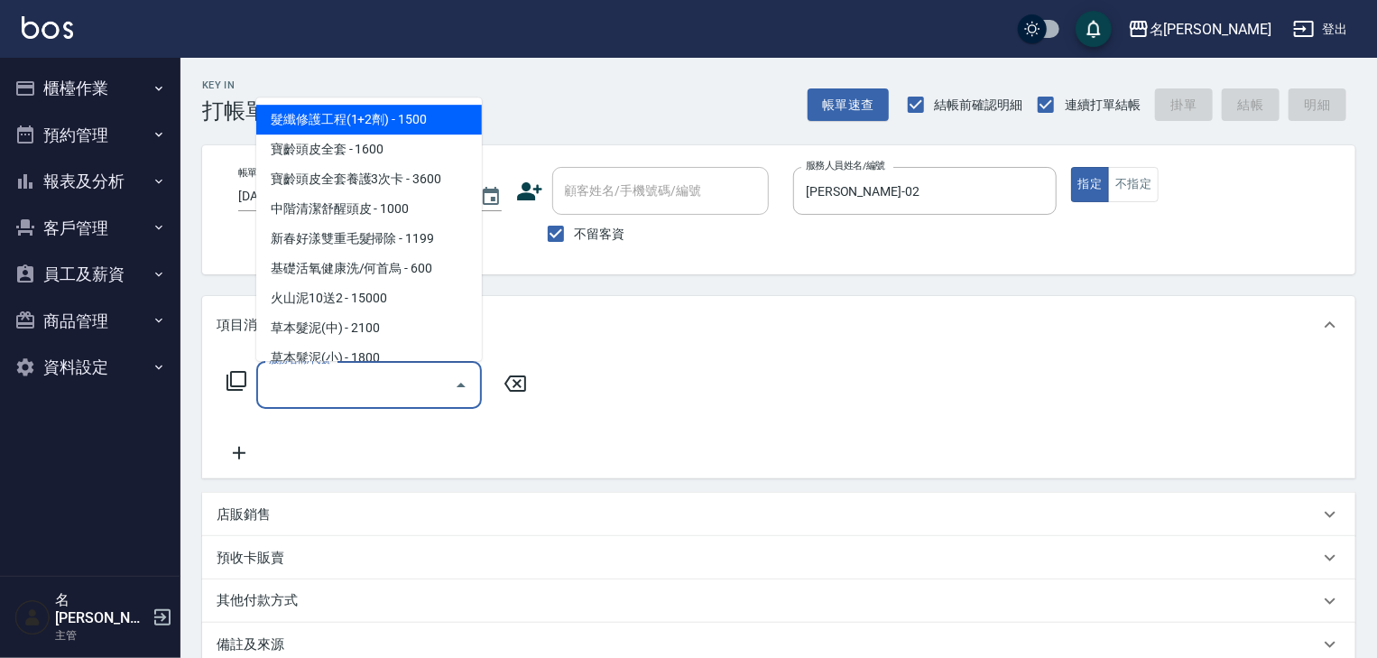
click at [390, 375] on input "服務名稱/代號" at bounding box center [355, 385] width 182 height 32
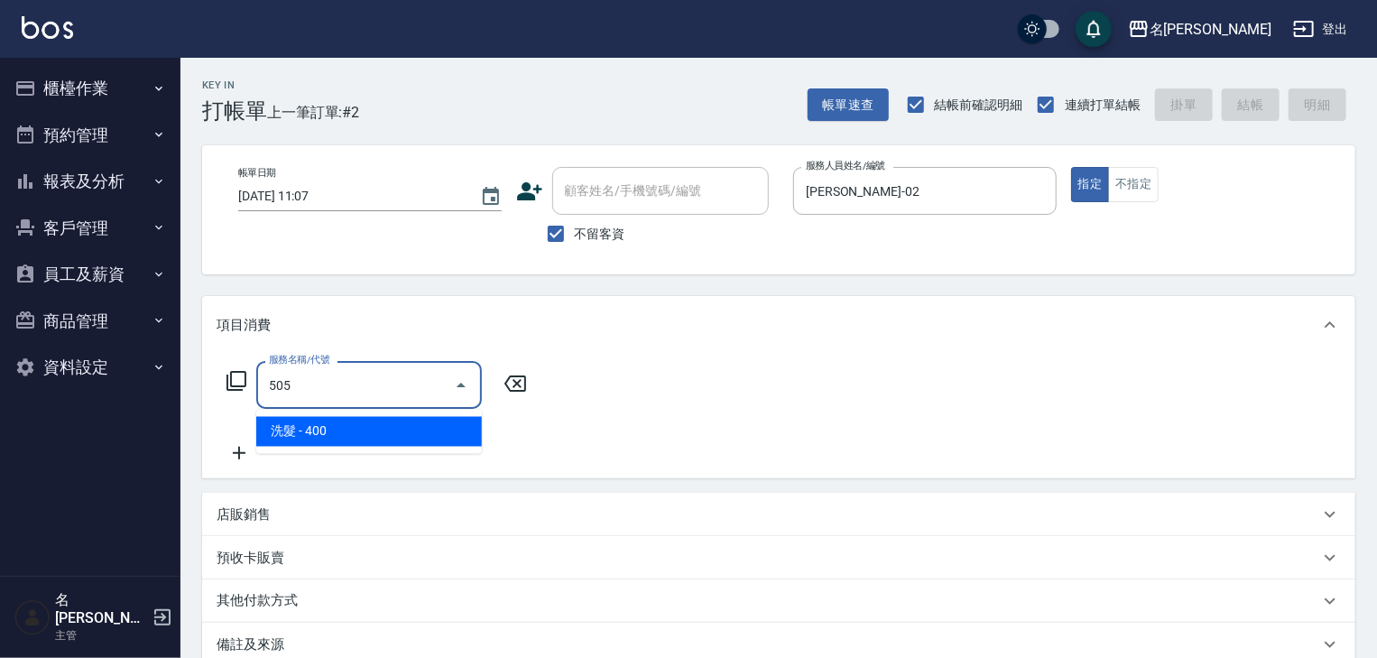
click at [415, 439] on span "洗髮 - 400" at bounding box center [369, 432] width 226 height 30
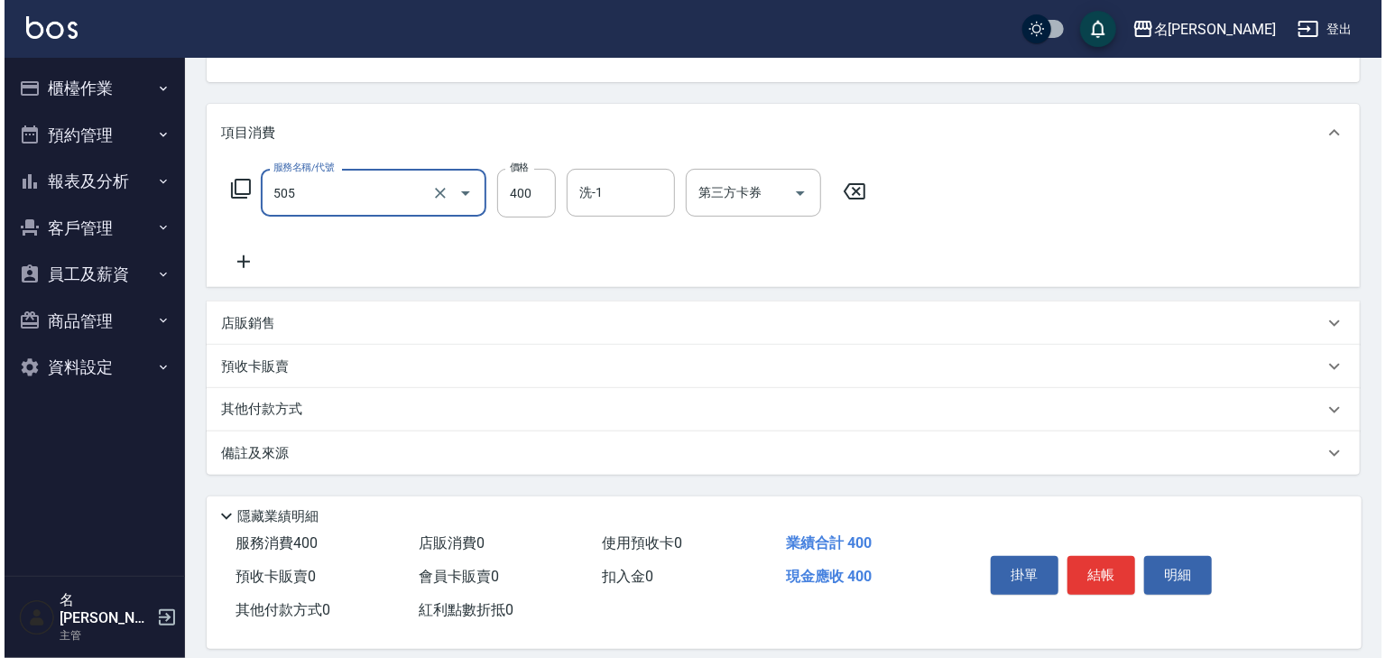
scroll to position [211, 0]
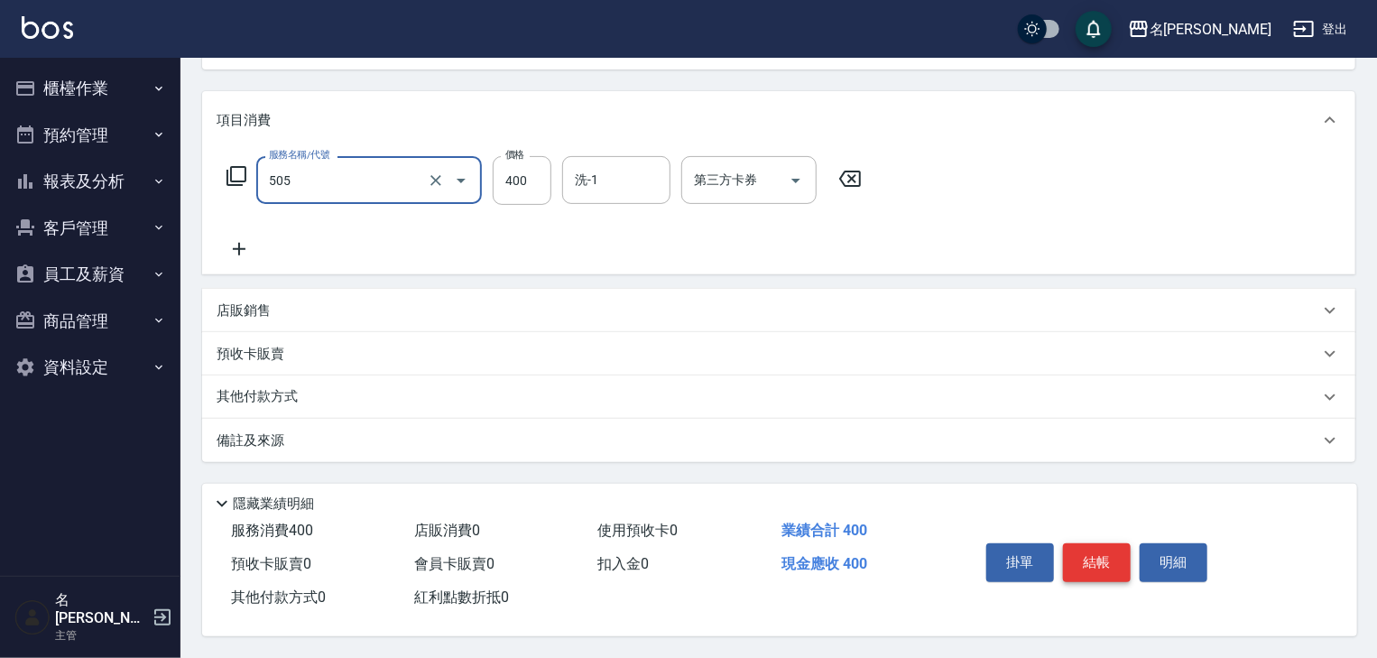
type input "洗髮(505)"
click at [1097, 545] on button "結帳" at bounding box center [1097, 562] width 68 height 38
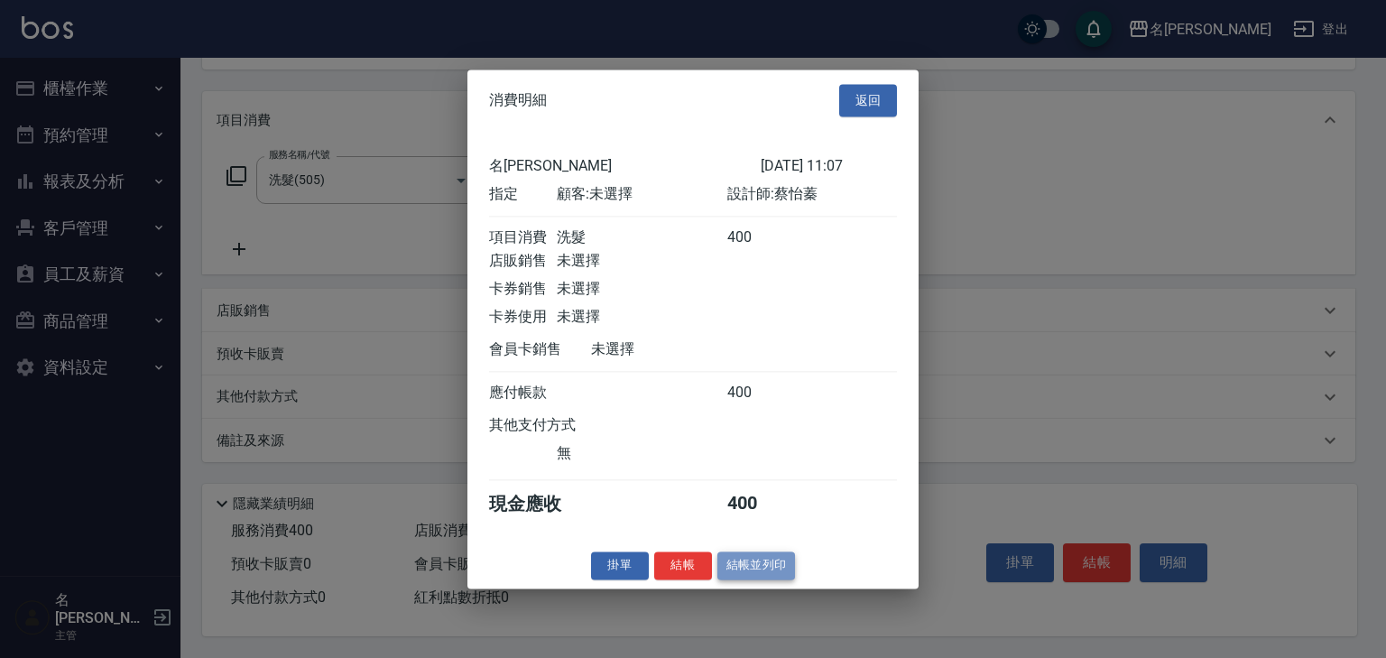
click at [745, 574] on button "結帳並列印" at bounding box center [756, 565] width 78 height 28
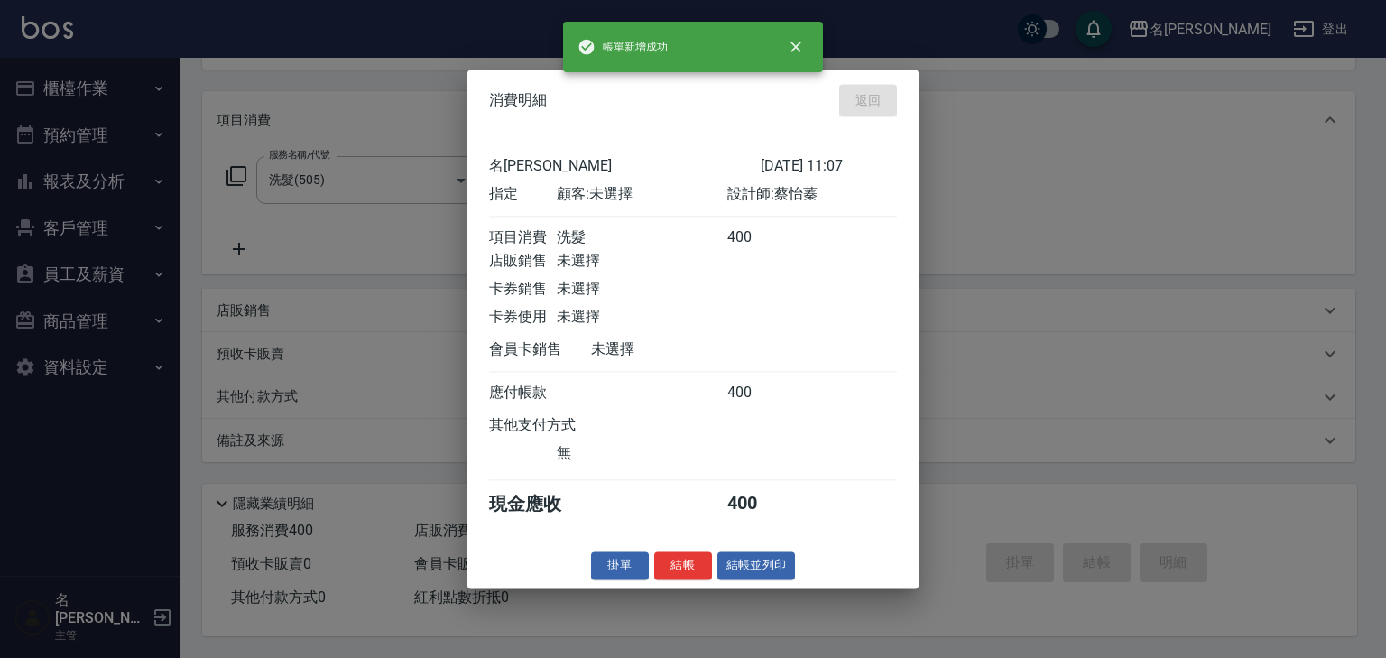
type input "[DATE] 11:28"
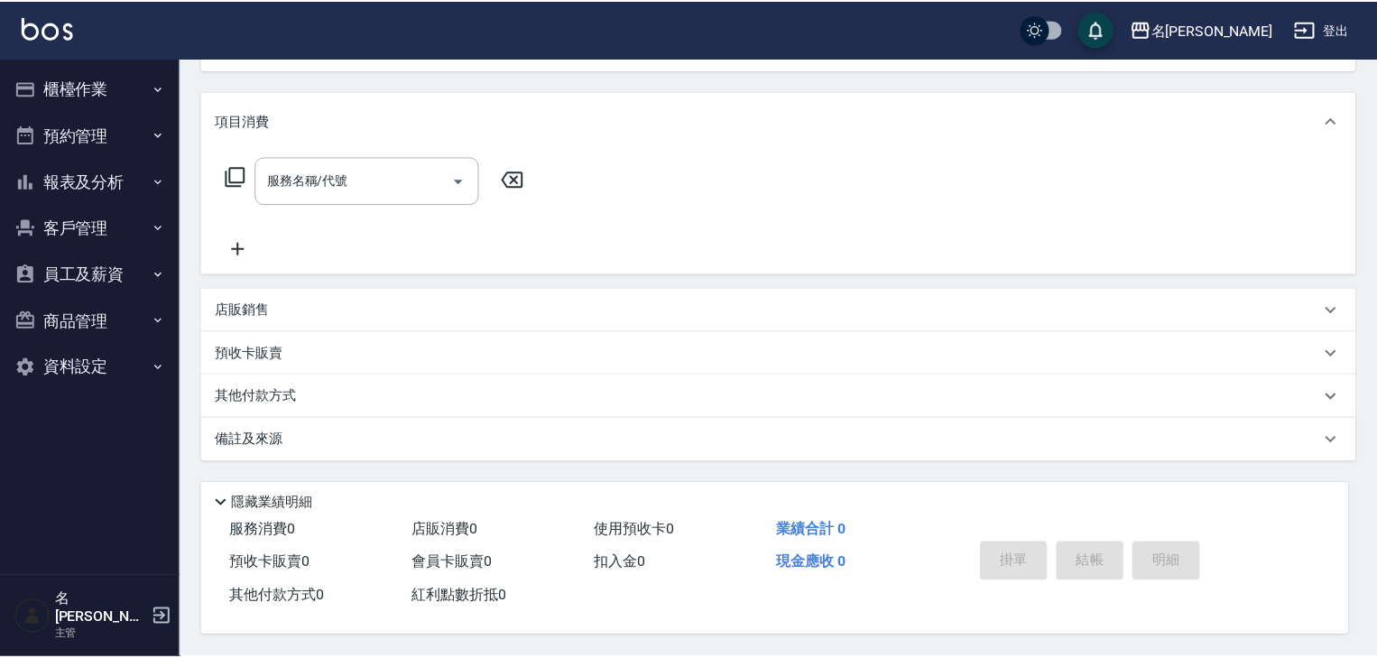
scroll to position [0, 0]
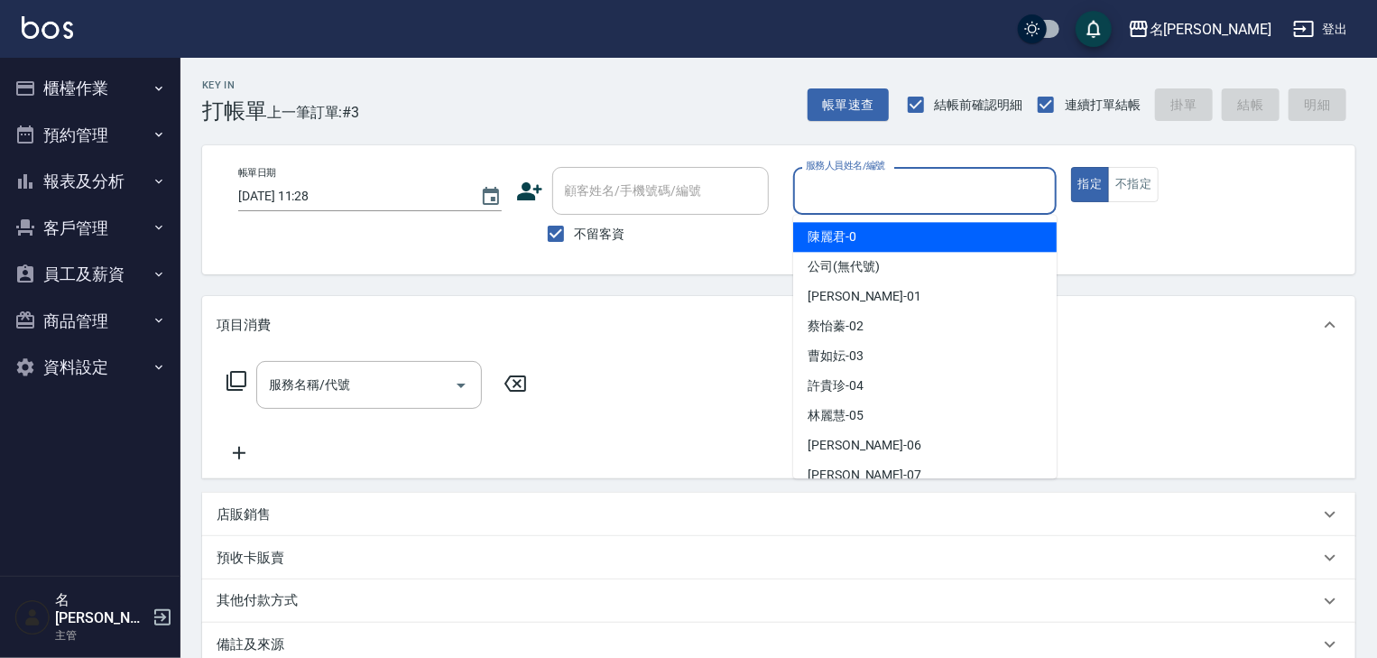
click at [886, 195] on input "服務人員姓名/編號" at bounding box center [924, 191] width 247 height 32
type input "ㄣ"
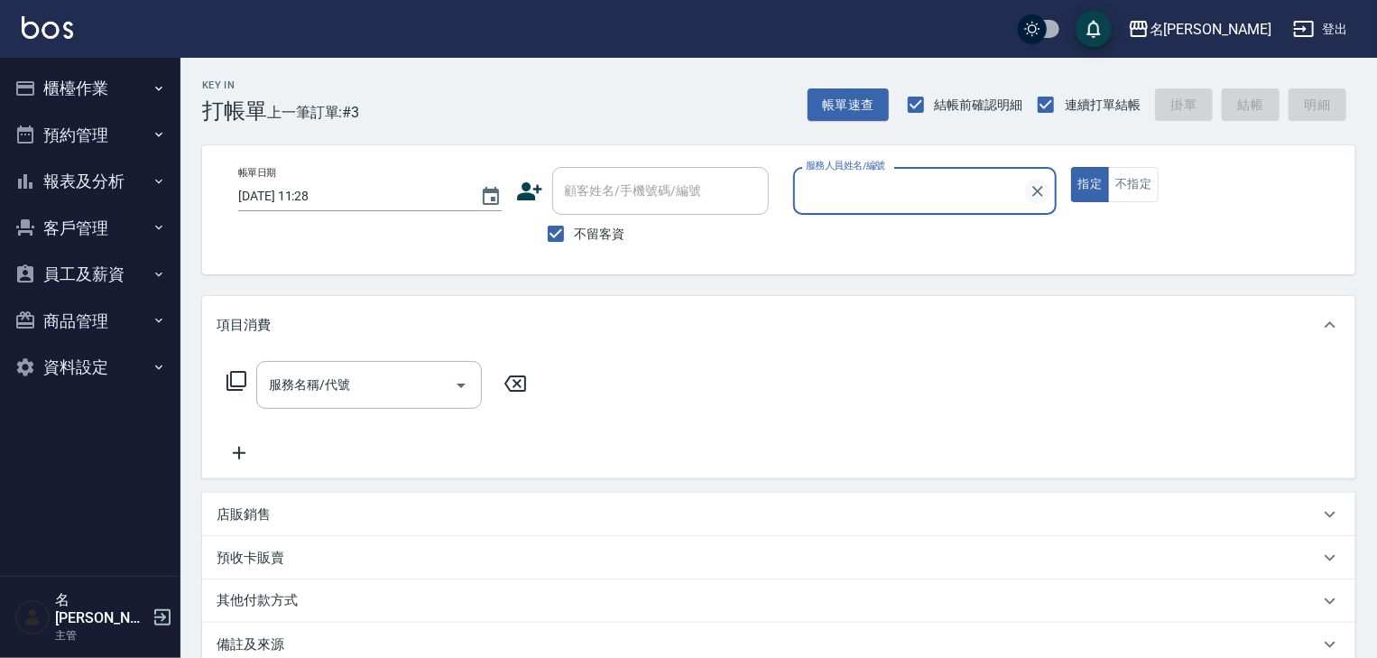
click at [1021, 188] on input "服務人員姓名/編號" at bounding box center [911, 191] width 220 height 32
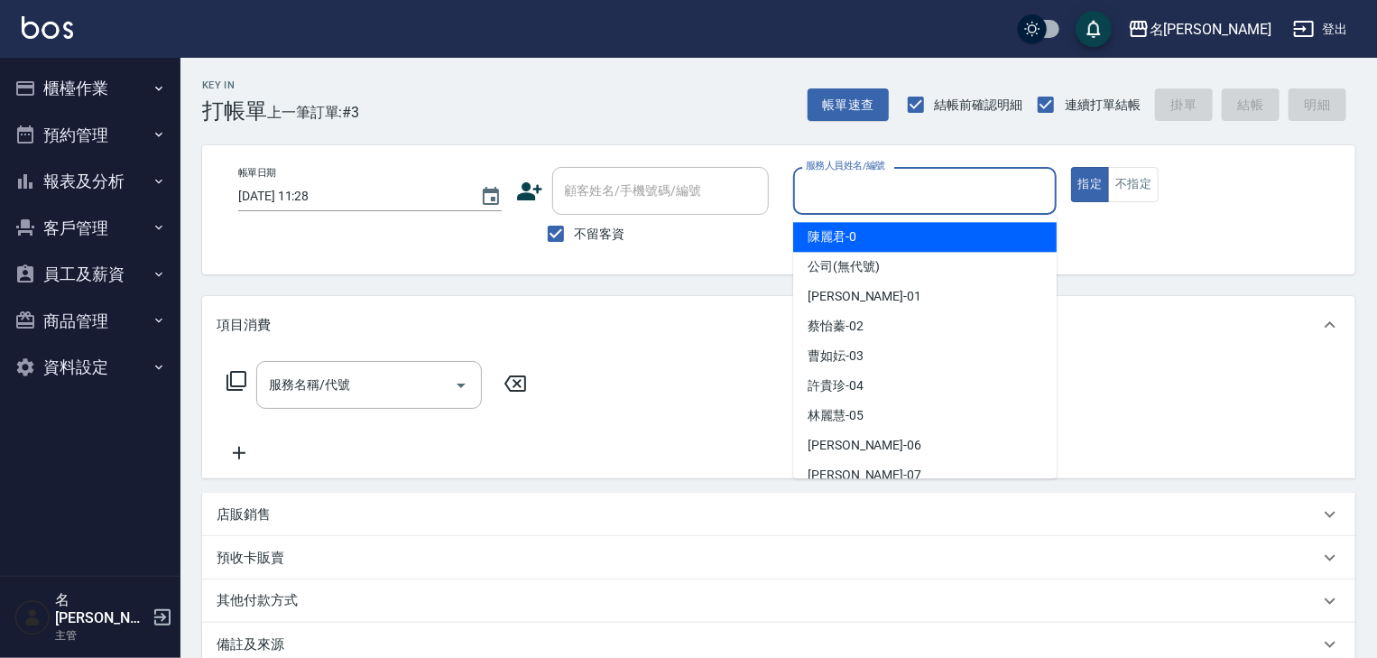
click at [864, 198] on input "服務人員姓名/編號" at bounding box center [924, 191] width 247 height 32
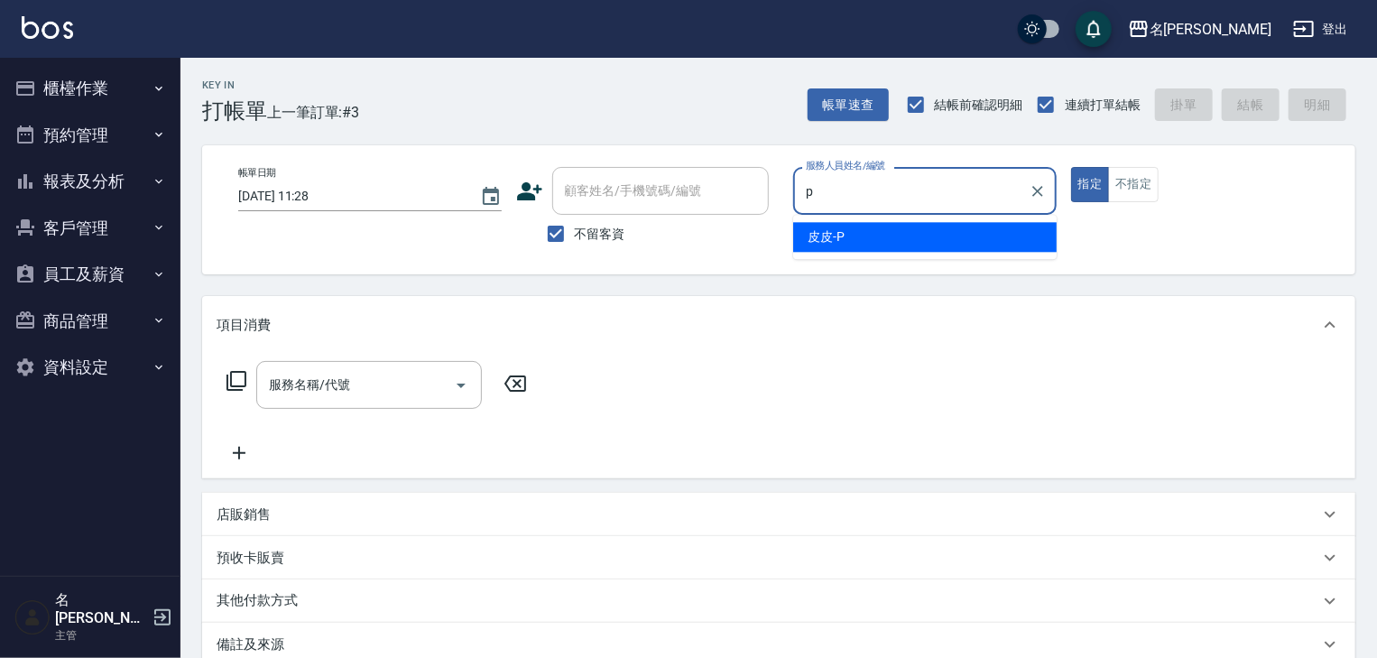
click at [854, 230] on div "皮皮 -P" at bounding box center [924, 237] width 263 height 30
type input "皮皮-P"
click at [419, 385] on input "服務名稱/代號" at bounding box center [355, 385] width 182 height 32
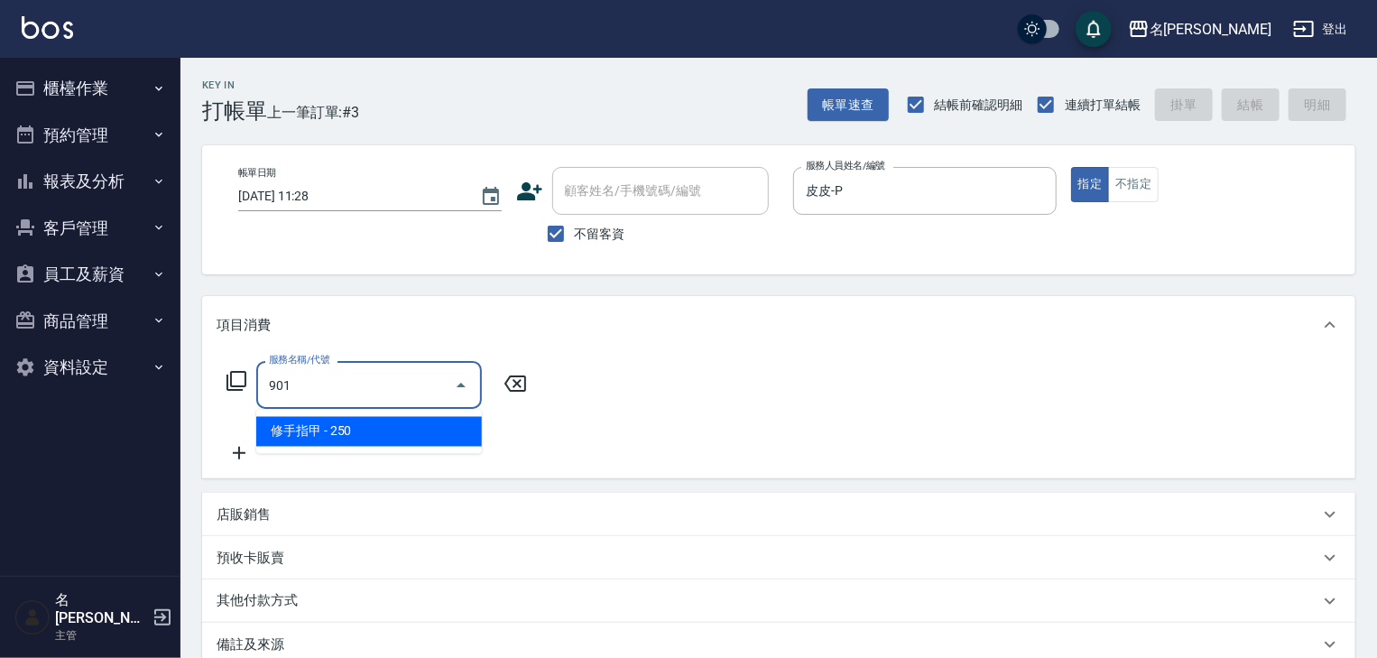
click at [443, 427] on span "修手指甲 - 250" at bounding box center [369, 432] width 226 height 30
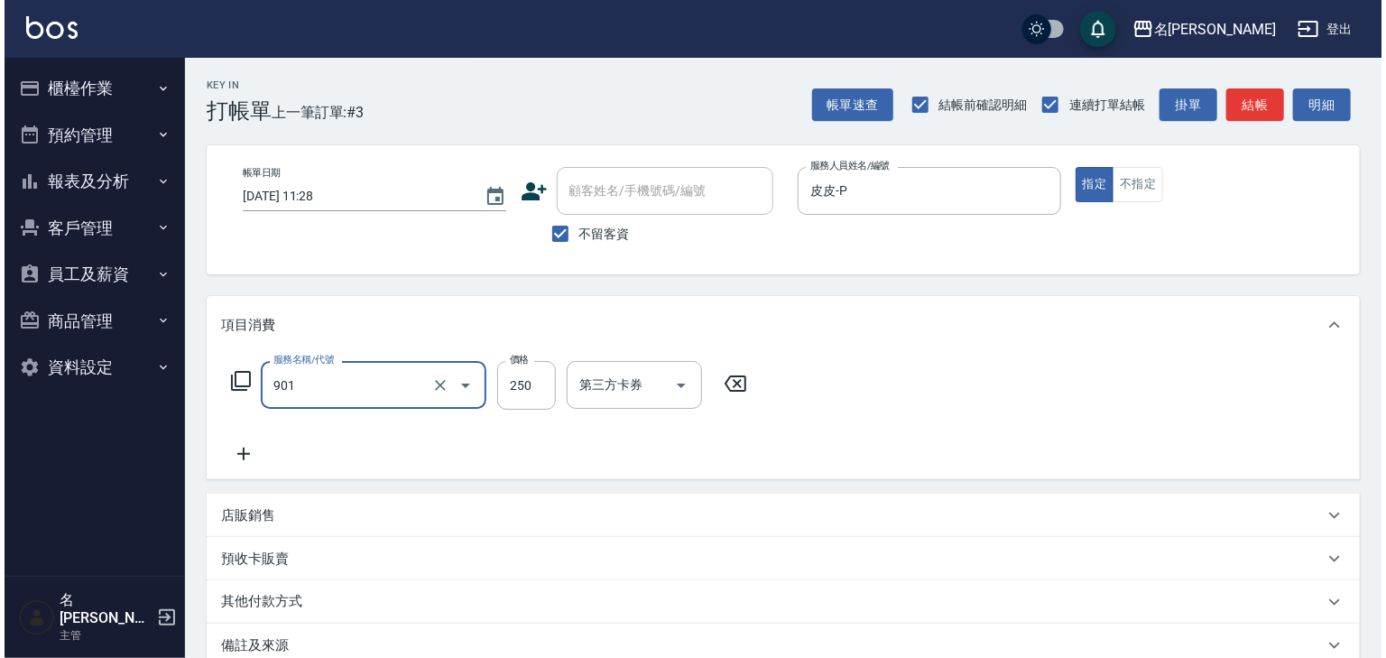
scroll to position [211, 0]
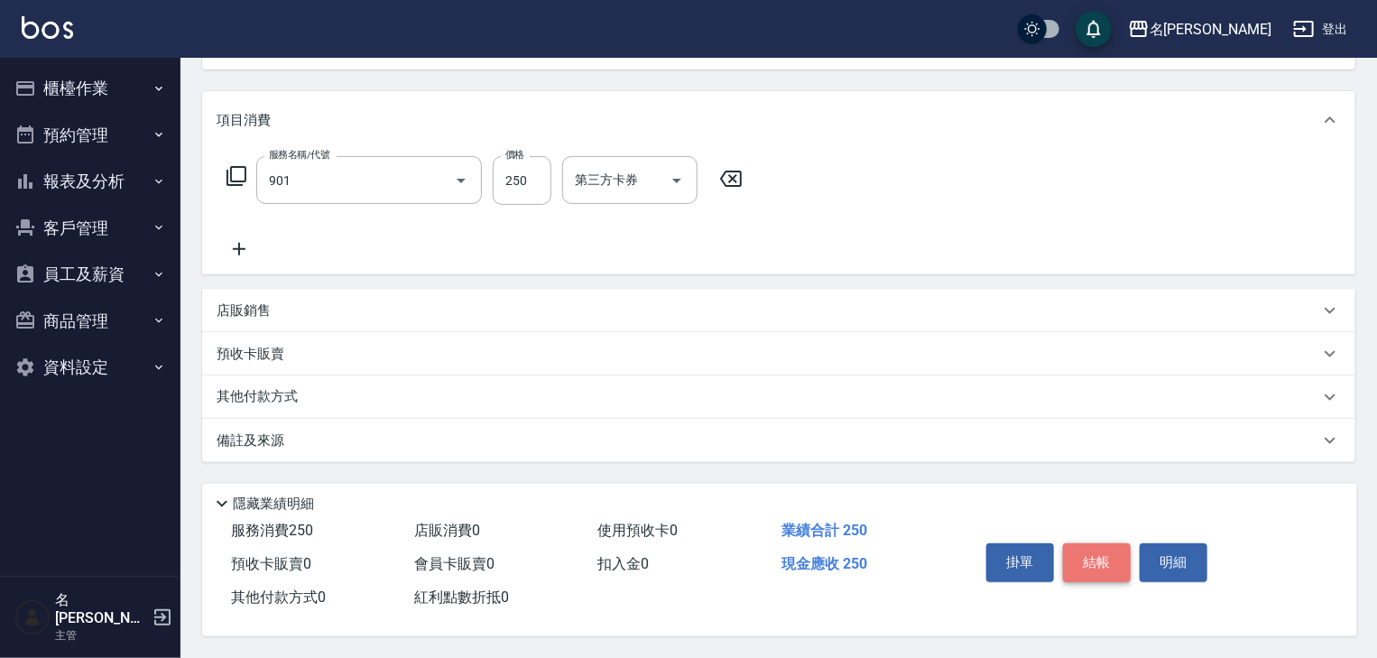
type input "修手指甲(901)"
click at [1080, 549] on button "結帳" at bounding box center [1097, 562] width 68 height 38
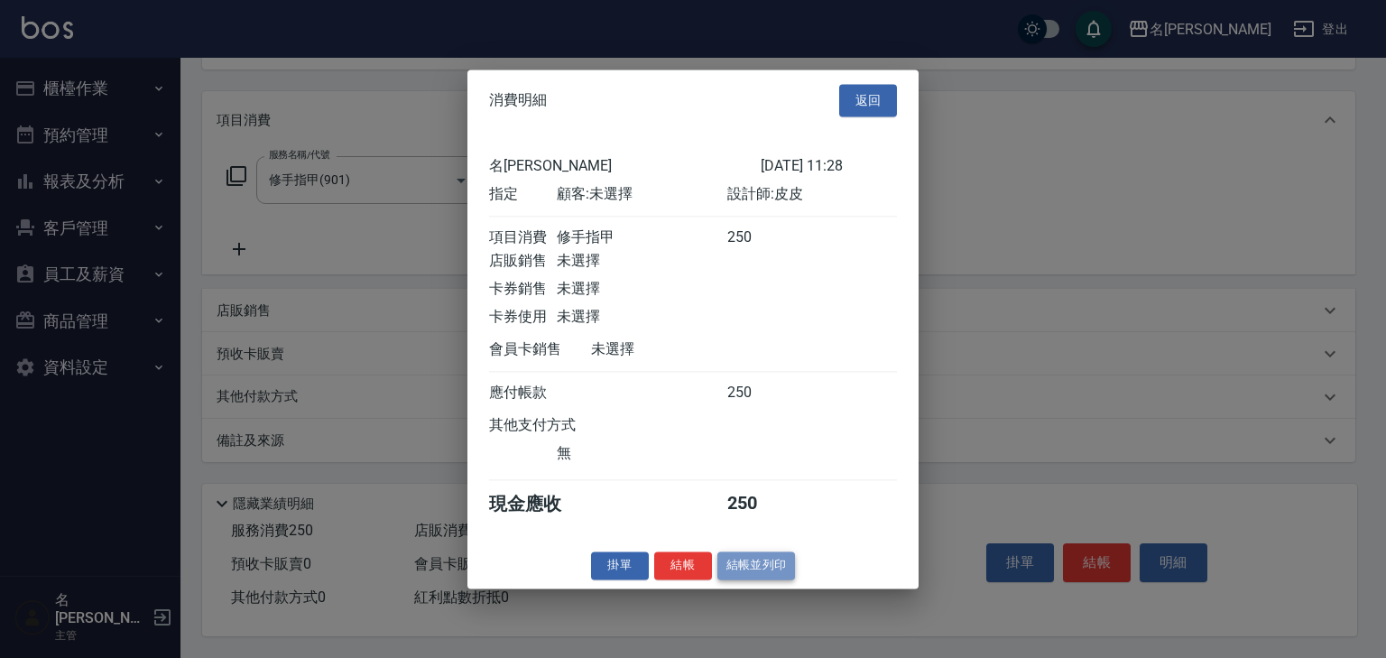
click at [773, 579] on button "結帳並列印" at bounding box center [756, 565] width 78 height 28
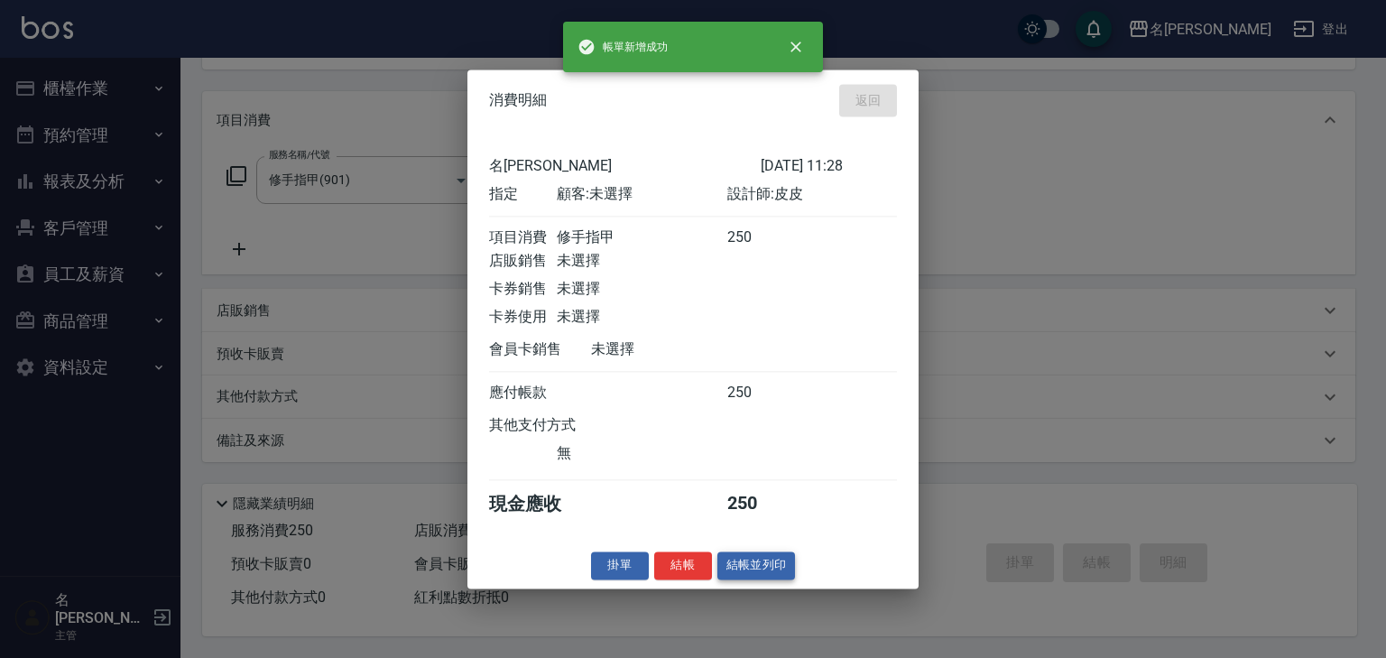
type input "[DATE] 11:29"
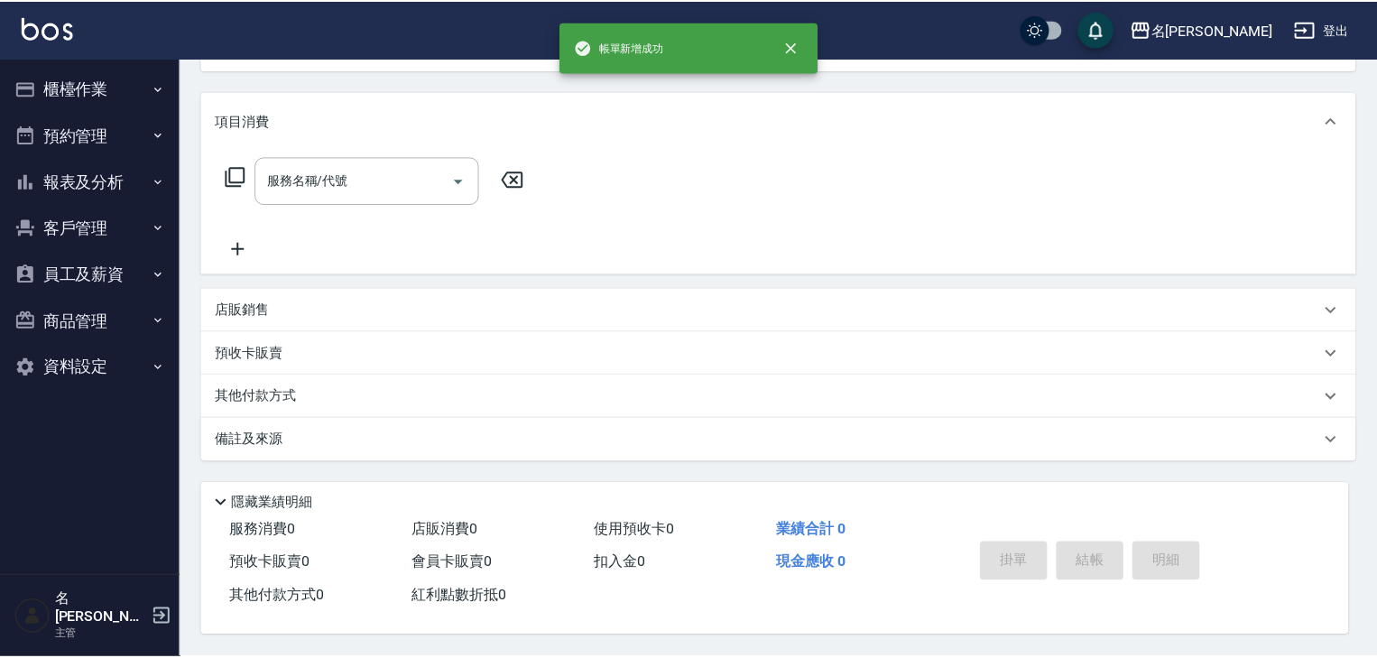
scroll to position [0, 0]
